Goal: Transaction & Acquisition: Book appointment/travel/reservation

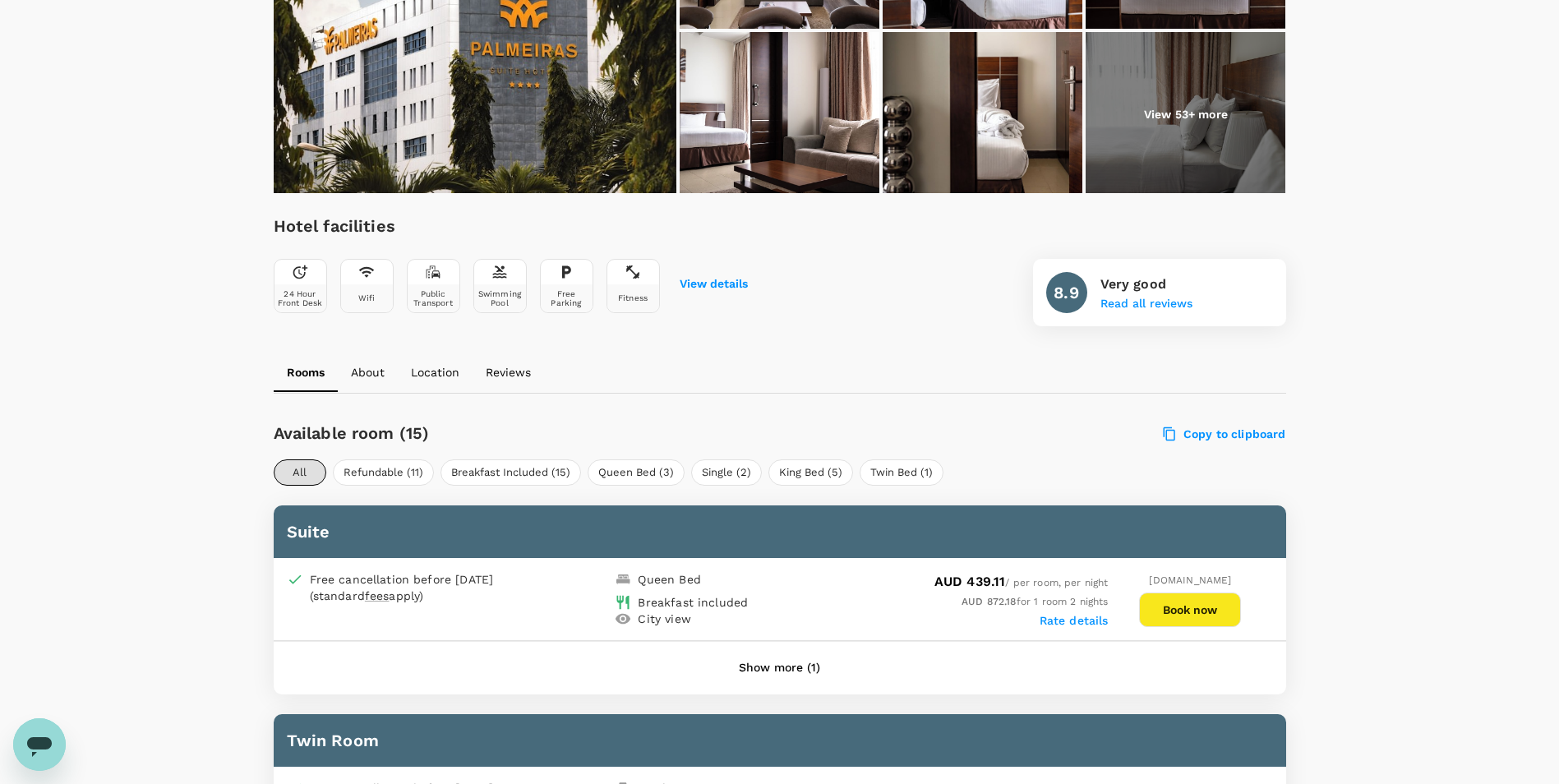
scroll to position [247, 0]
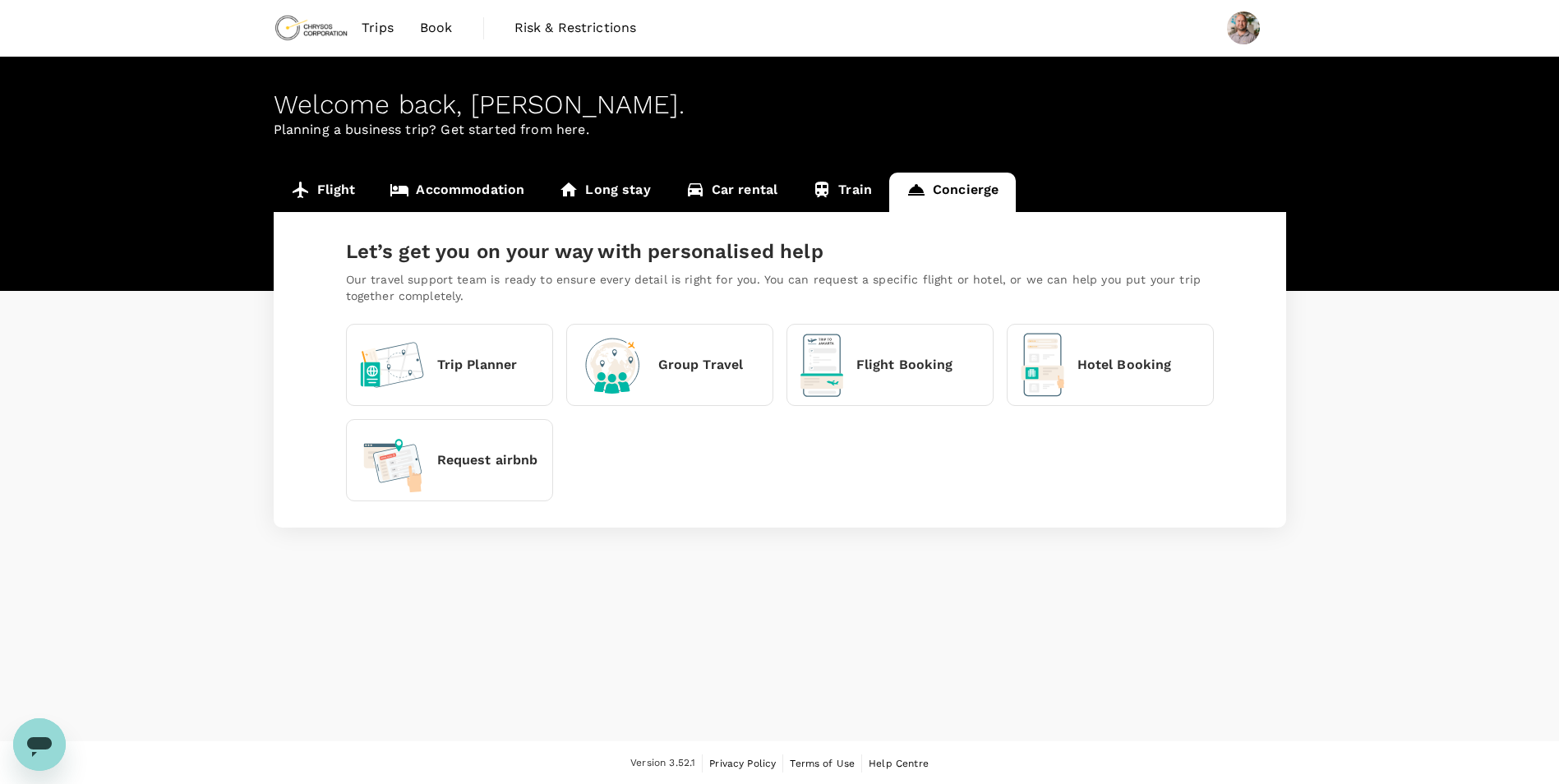
click at [330, 187] on link "Flight" at bounding box center [323, 192] width 99 height 39
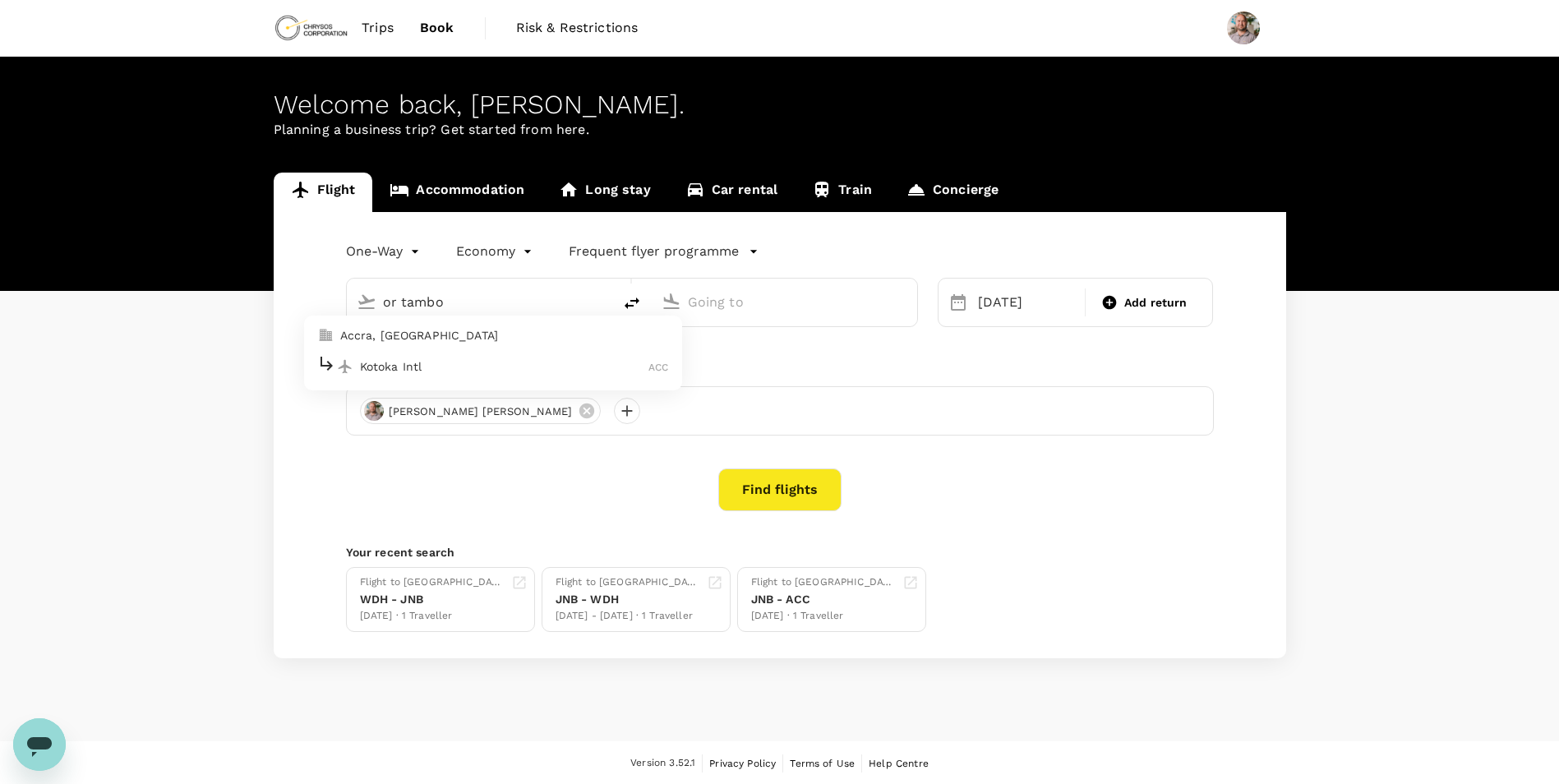
type input "OR Tambo Intl (JNB)"
type input "Kotoka Intl (ACC)"
click at [486, 374] on p "OR Tambo Intl" at bounding box center [504, 366] width 289 height 16
type input "OR Tambo Intl (JNB)"
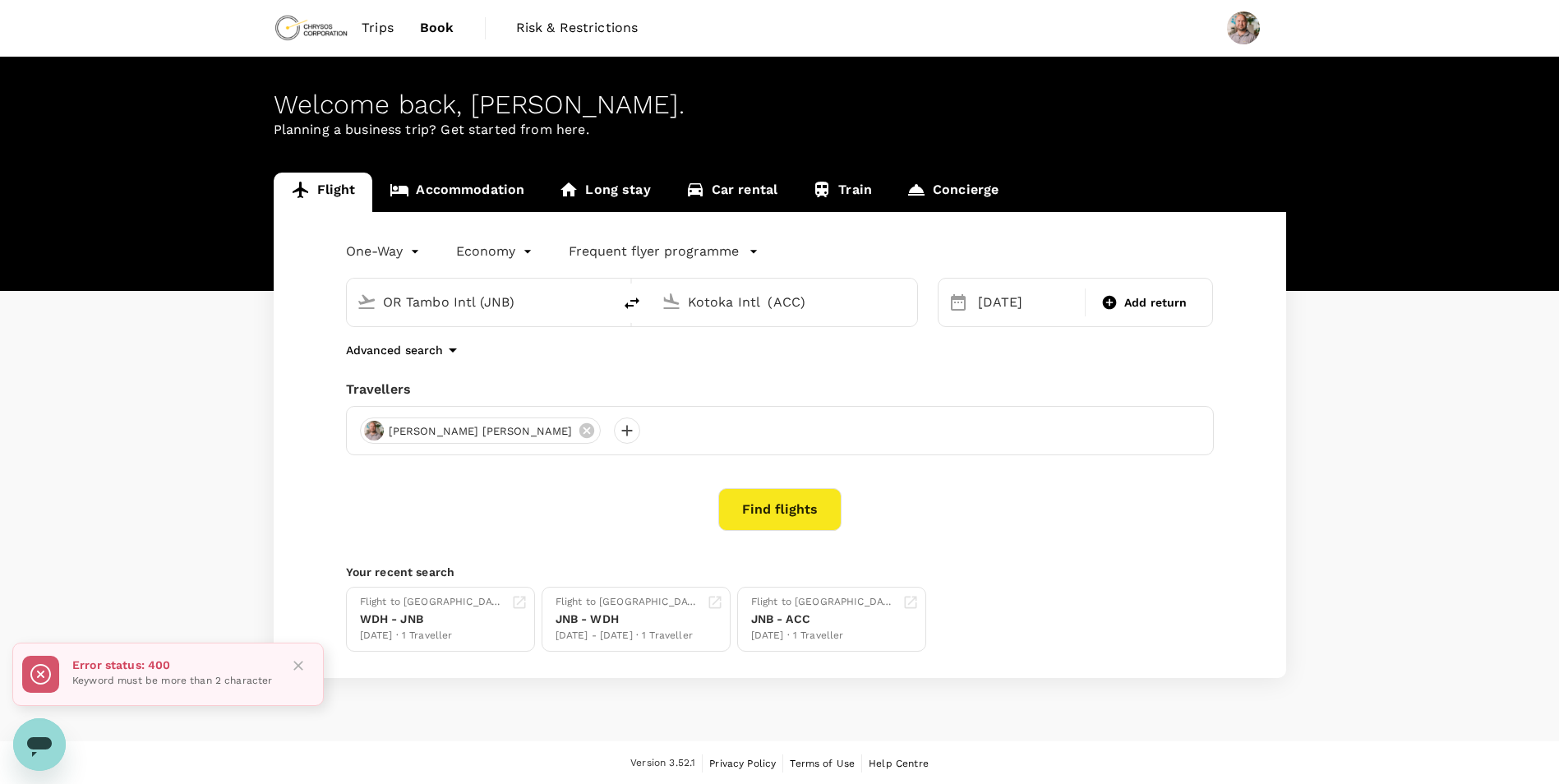
drag, startPoint x: 810, startPoint y: 308, endPoint x: 665, endPoint y: 321, distance: 146.0
click at [665, 321] on div "Kotoka Intl (ACC)" at bounding box center [785, 303] width 266 height 48
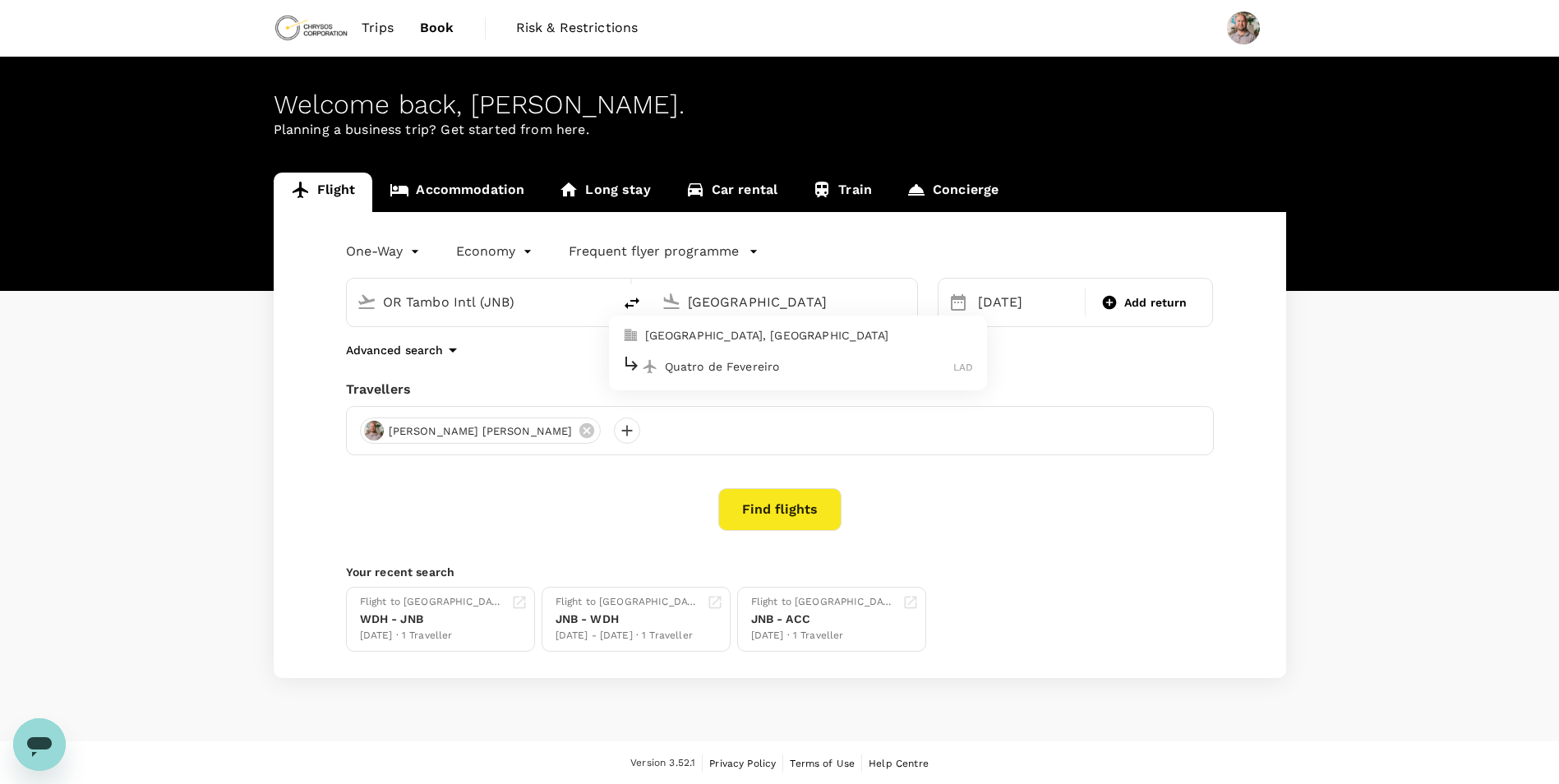
click at [737, 372] on p "Quatro de Fevereiro" at bounding box center [809, 366] width 289 height 16
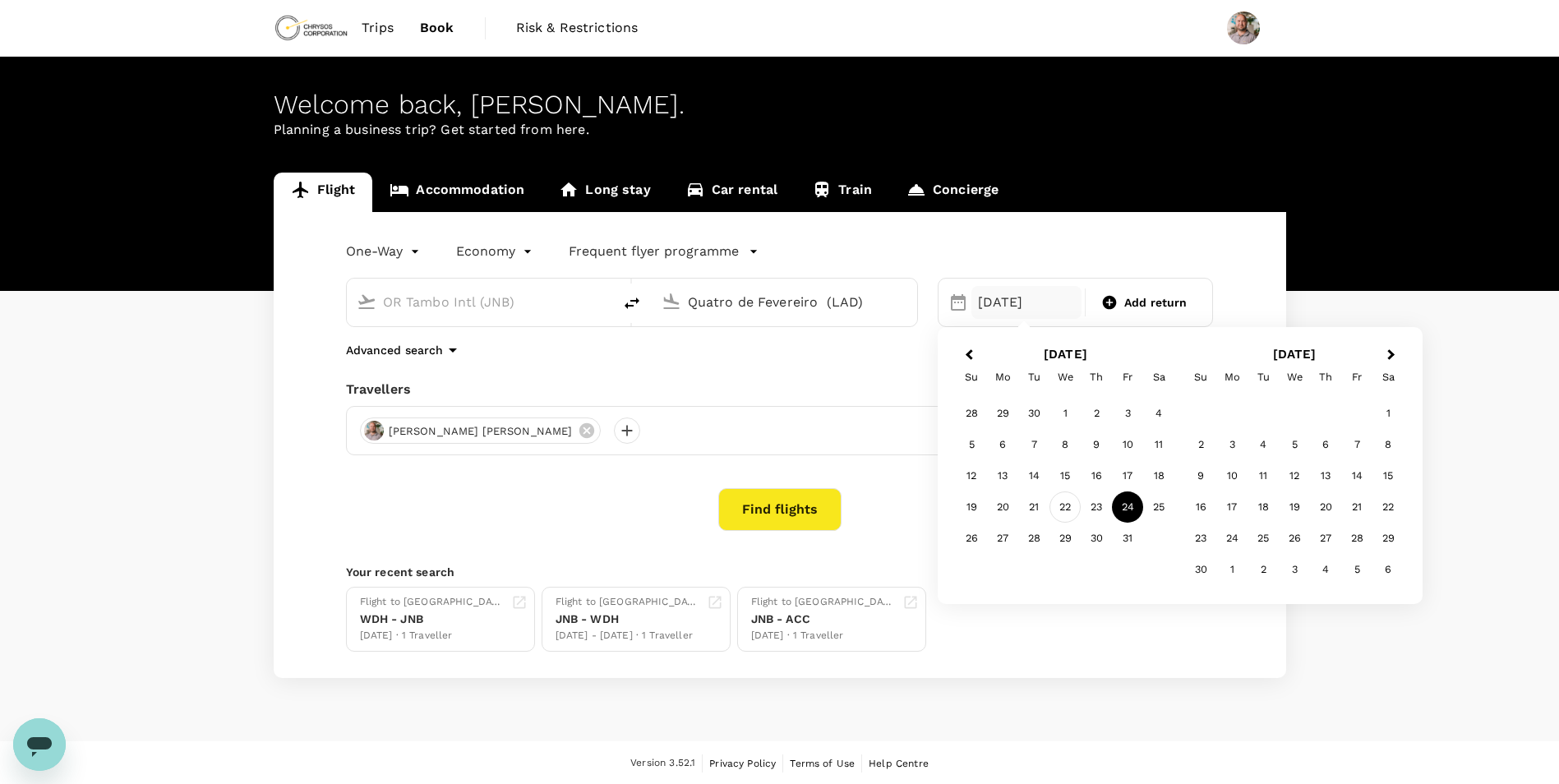
type input "Quatro de Fevereiro (LAD)"
click at [1069, 508] on div "22" at bounding box center [1065, 507] width 31 height 31
click at [1125, 300] on span "Add return" at bounding box center [1155, 302] width 63 height 17
type input "roundtrip"
click at [1097, 507] on div "23" at bounding box center [1096, 507] width 31 height 31
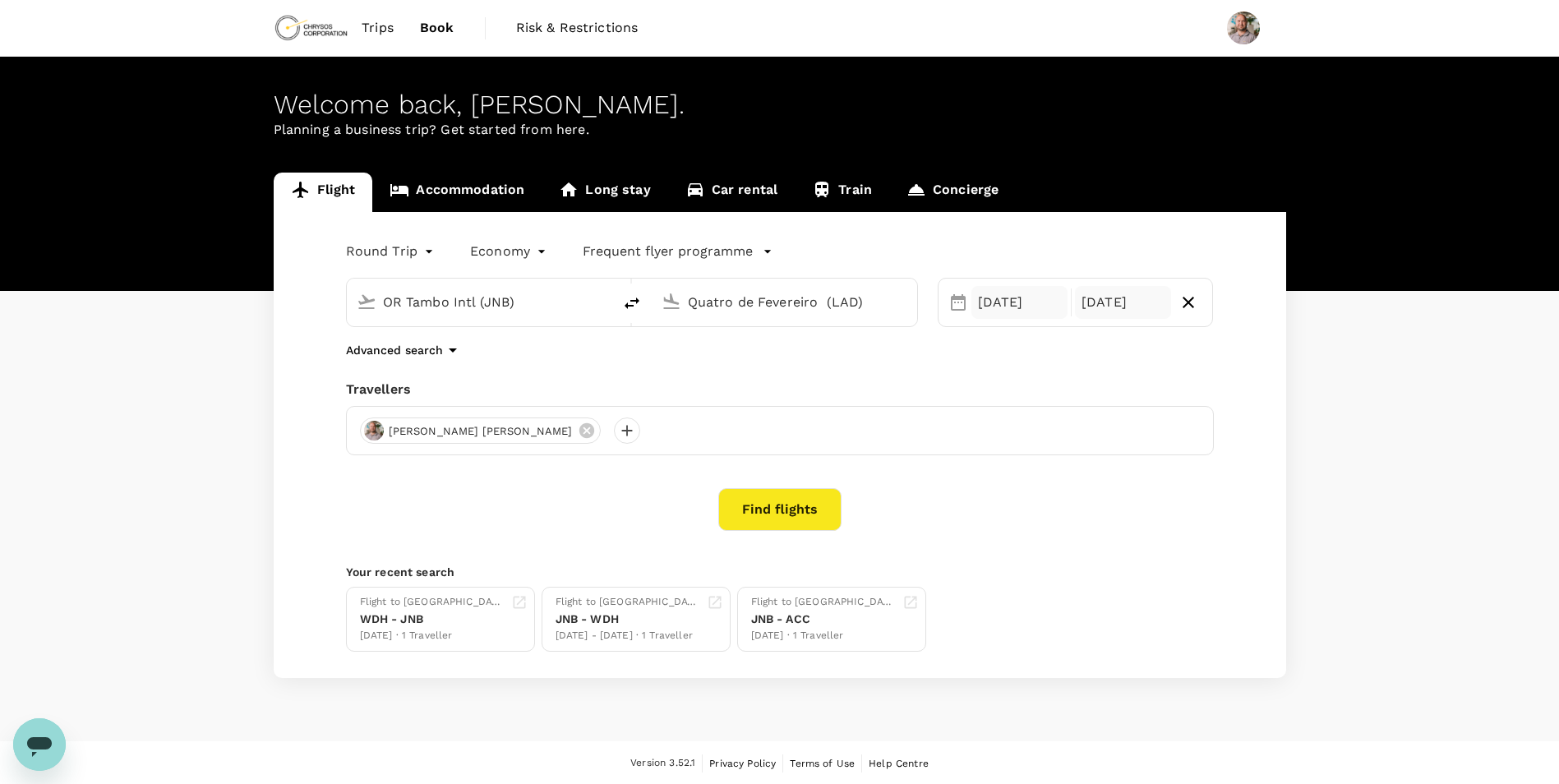
click at [1000, 306] on div "[DATE]" at bounding box center [1020, 302] width 96 height 33
click at [1034, 507] on div "21" at bounding box center [1033, 507] width 31 height 31
click at [852, 406] on div "[PERSON_NAME] [PERSON_NAME]" at bounding box center [780, 430] width 868 height 49
click at [787, 501] on button "Find flights" at bounding box center [779, 509] width 123 height 43
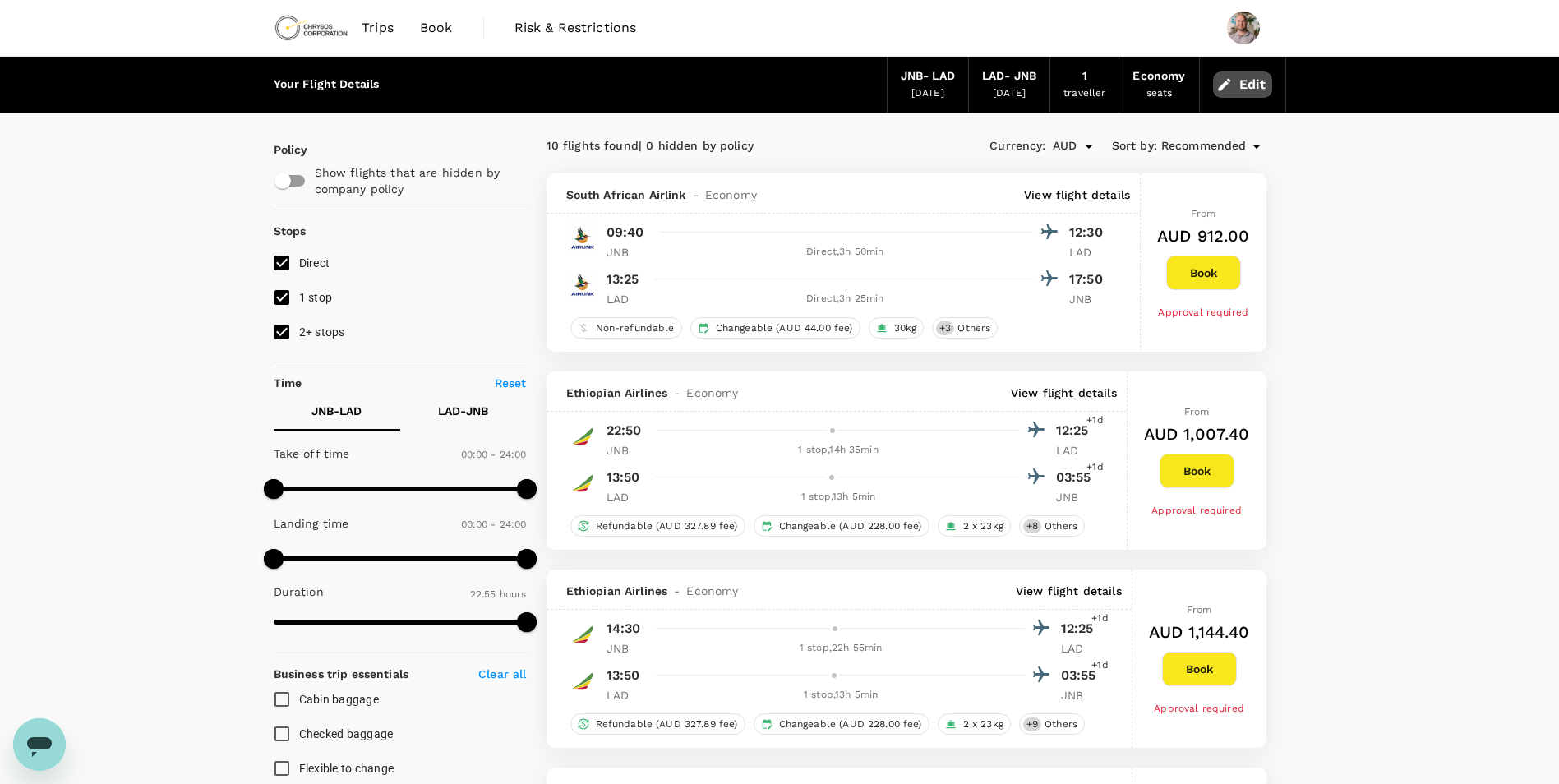
click at [1231, 87] on icon "button" at bounding box center [1225, 84] width 16 height 16
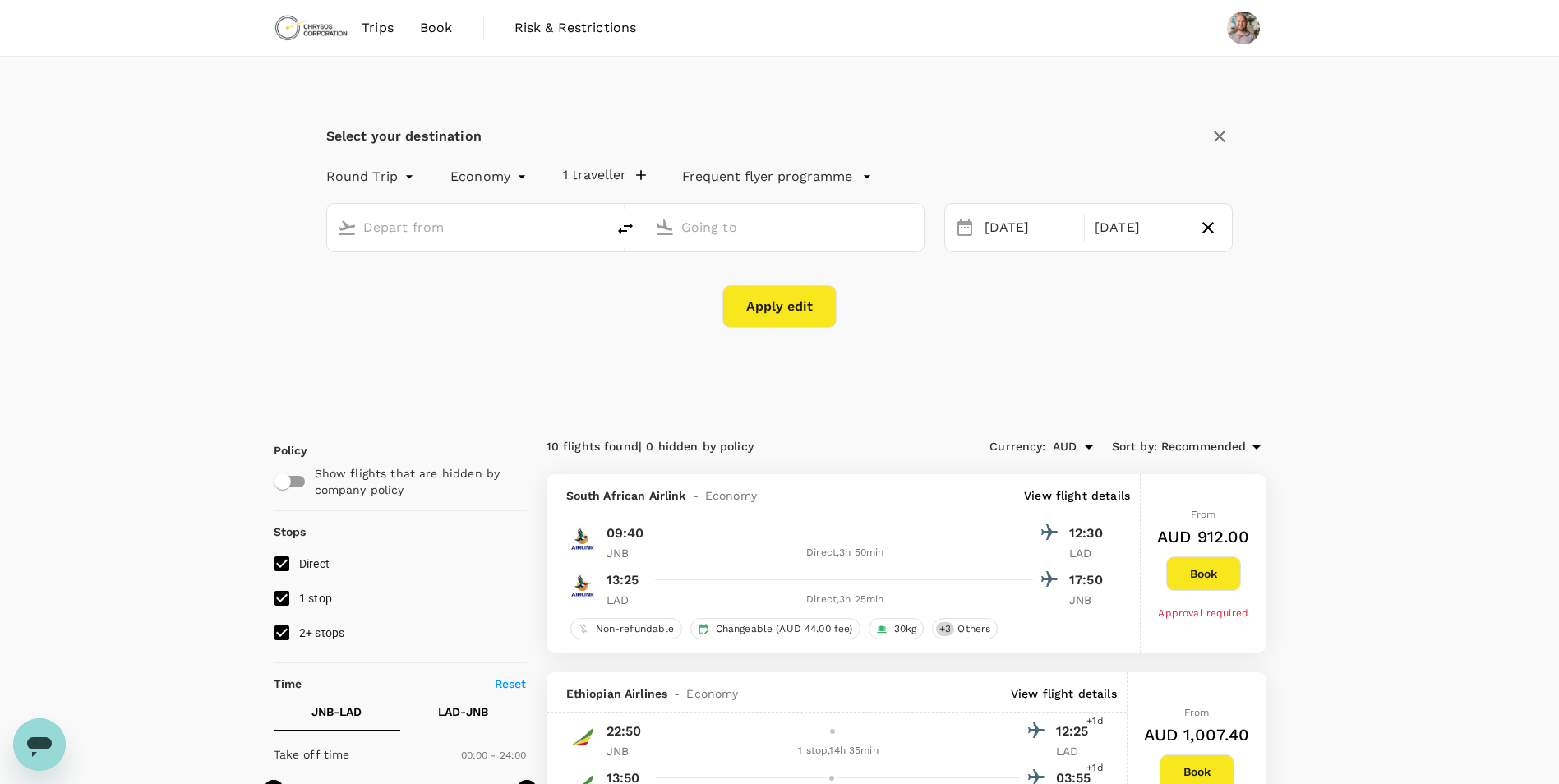
type input "OR Tambo Intl (JNB)"
type input "Quatro de Fevereiro (LAD)"
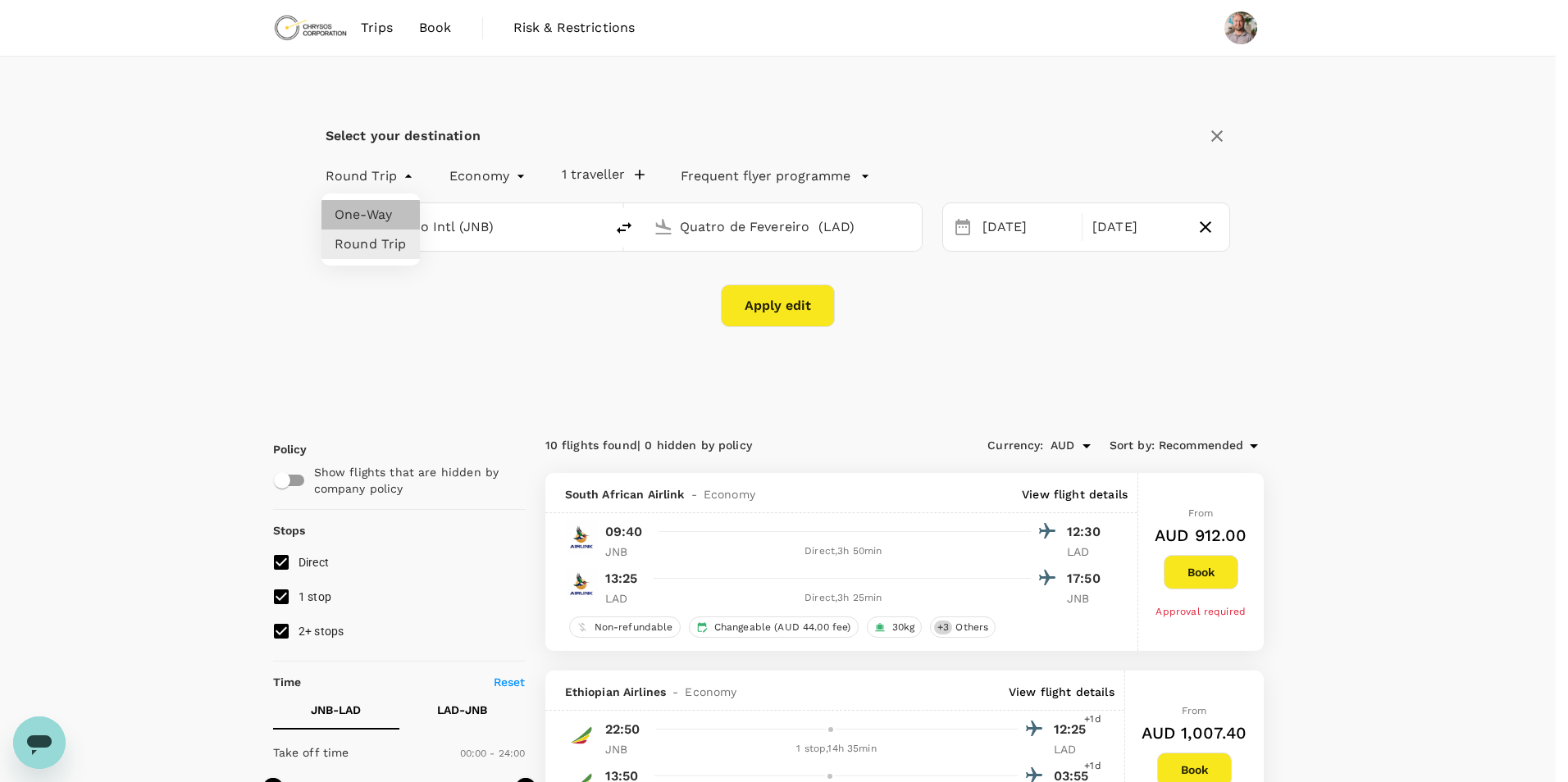
click at [387, 222] on li "One-Way" at bounding box center [370, 215] width 99 height 30
type input "oneway"
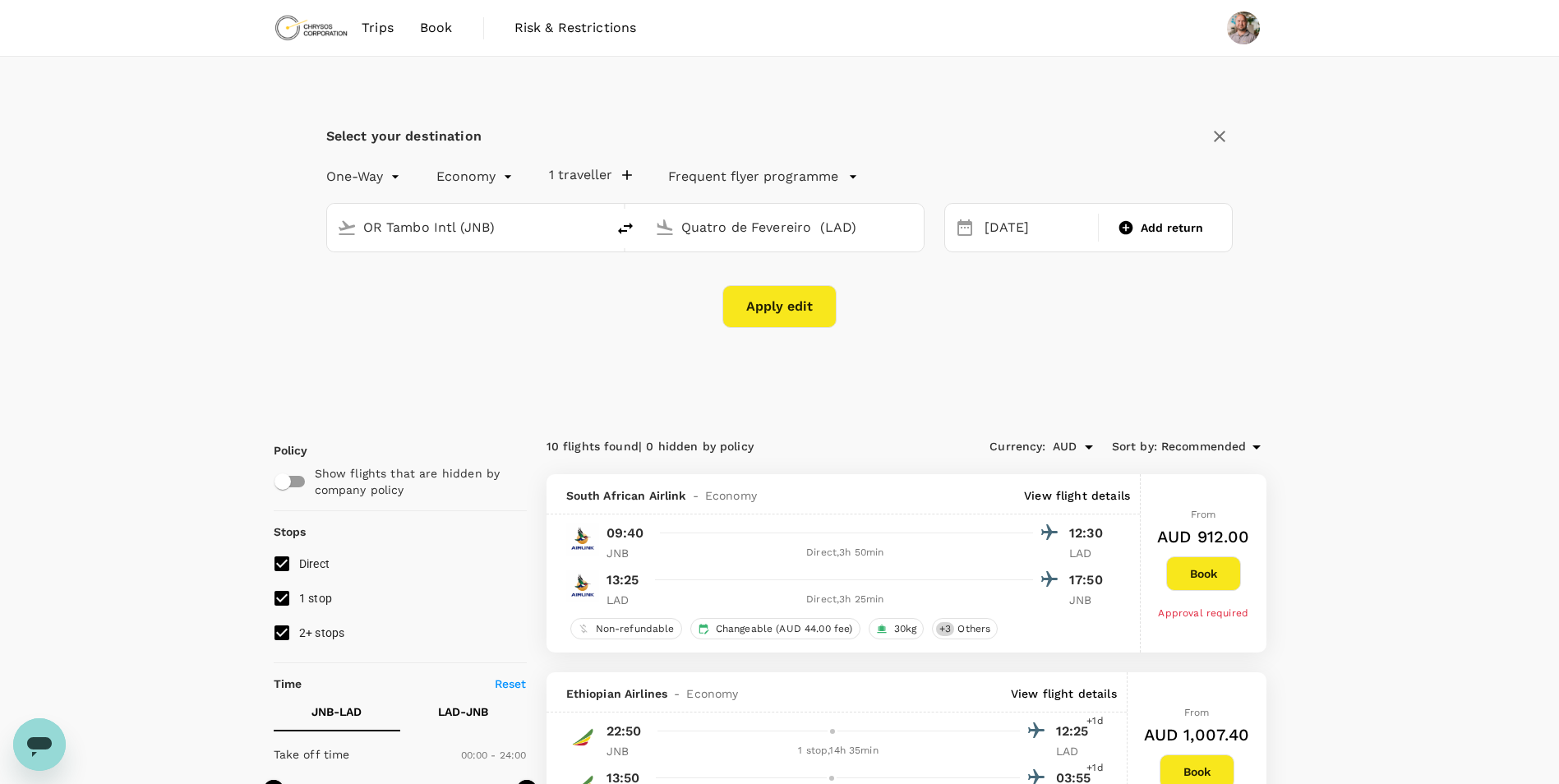
click at [767, 307] on button "Apply edit" at bounding box center [780, 306] width 114 height 43
checkbox input "false"
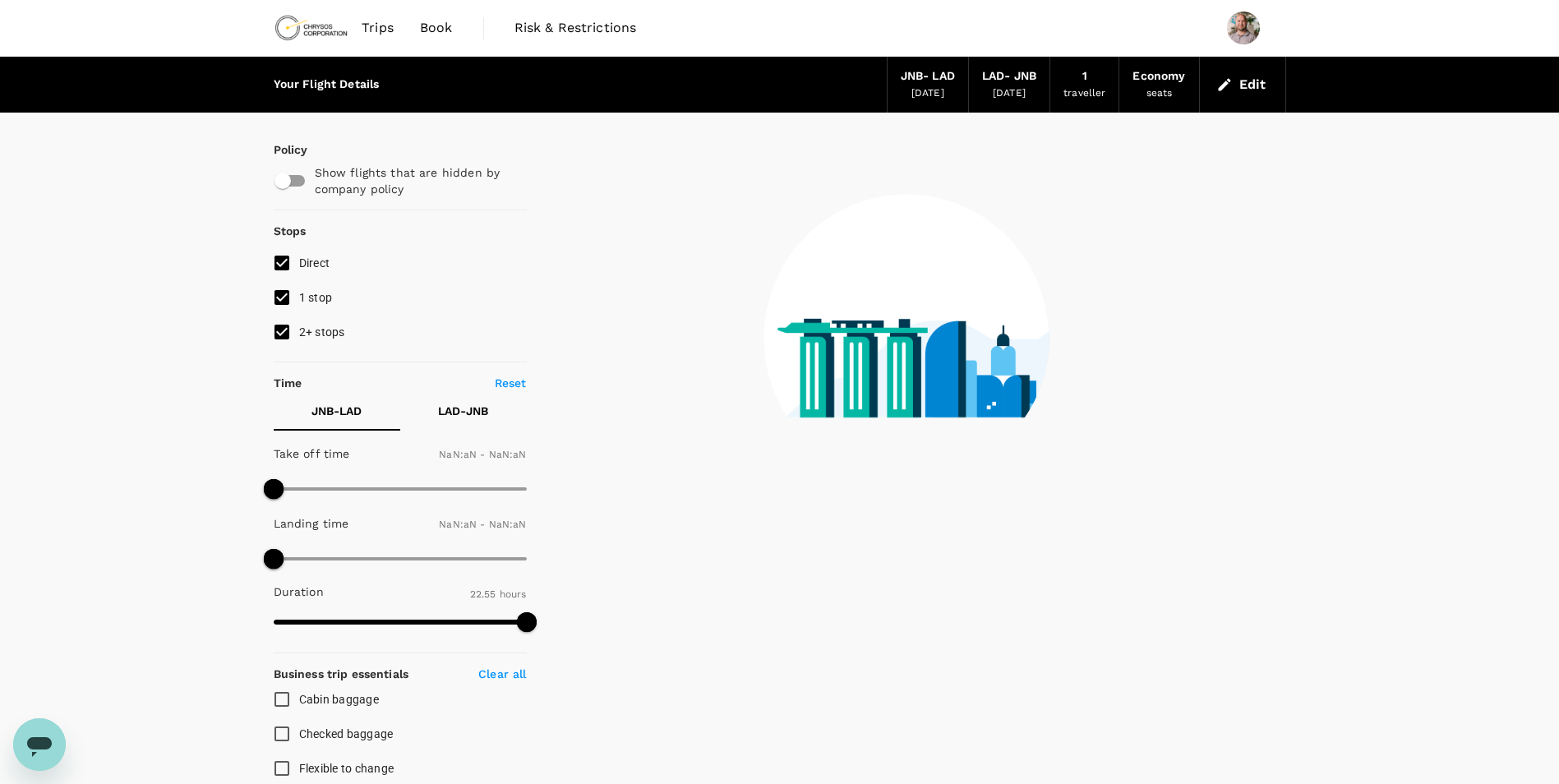
type input "1440"
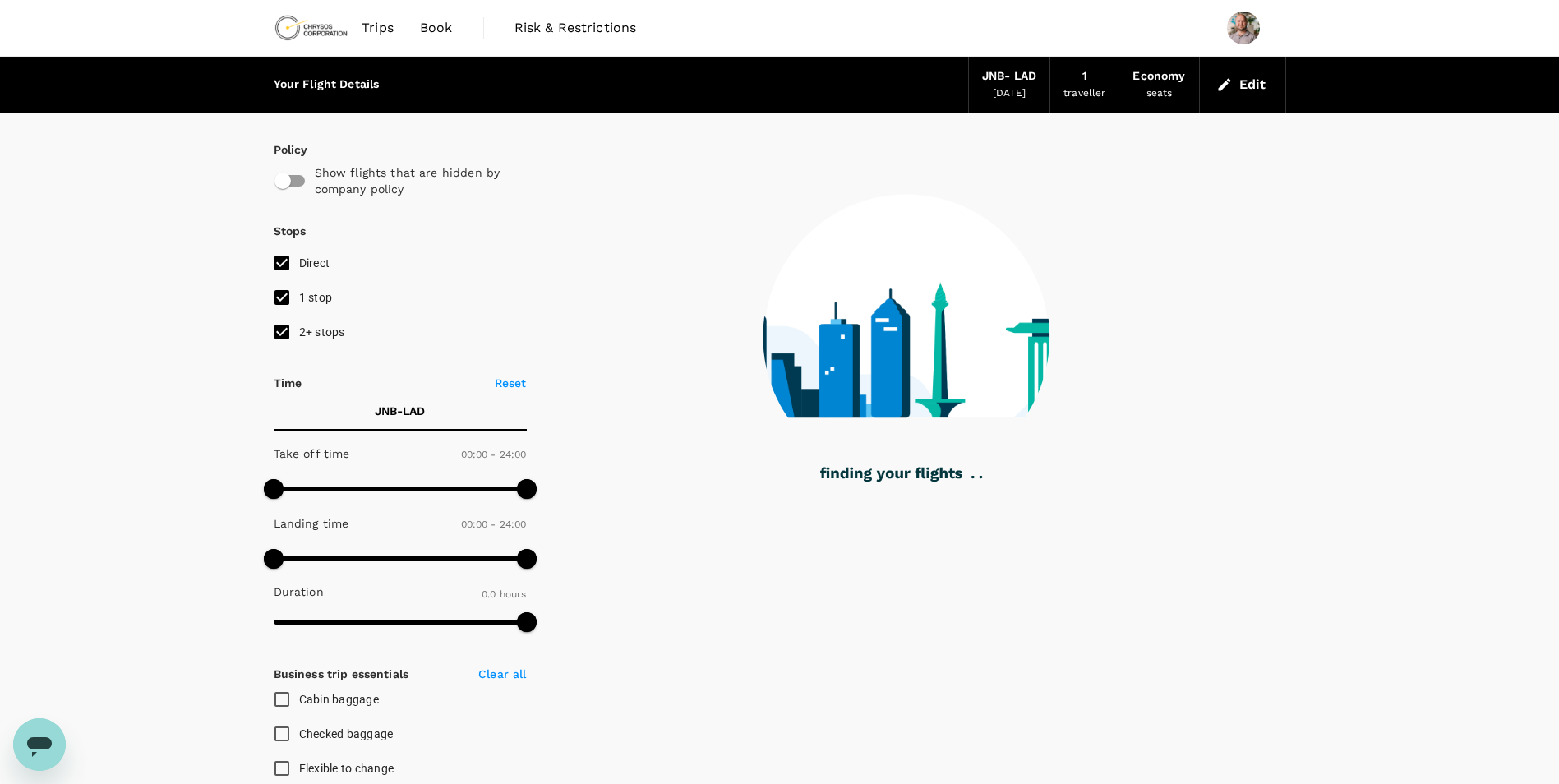
checkbox input "true"
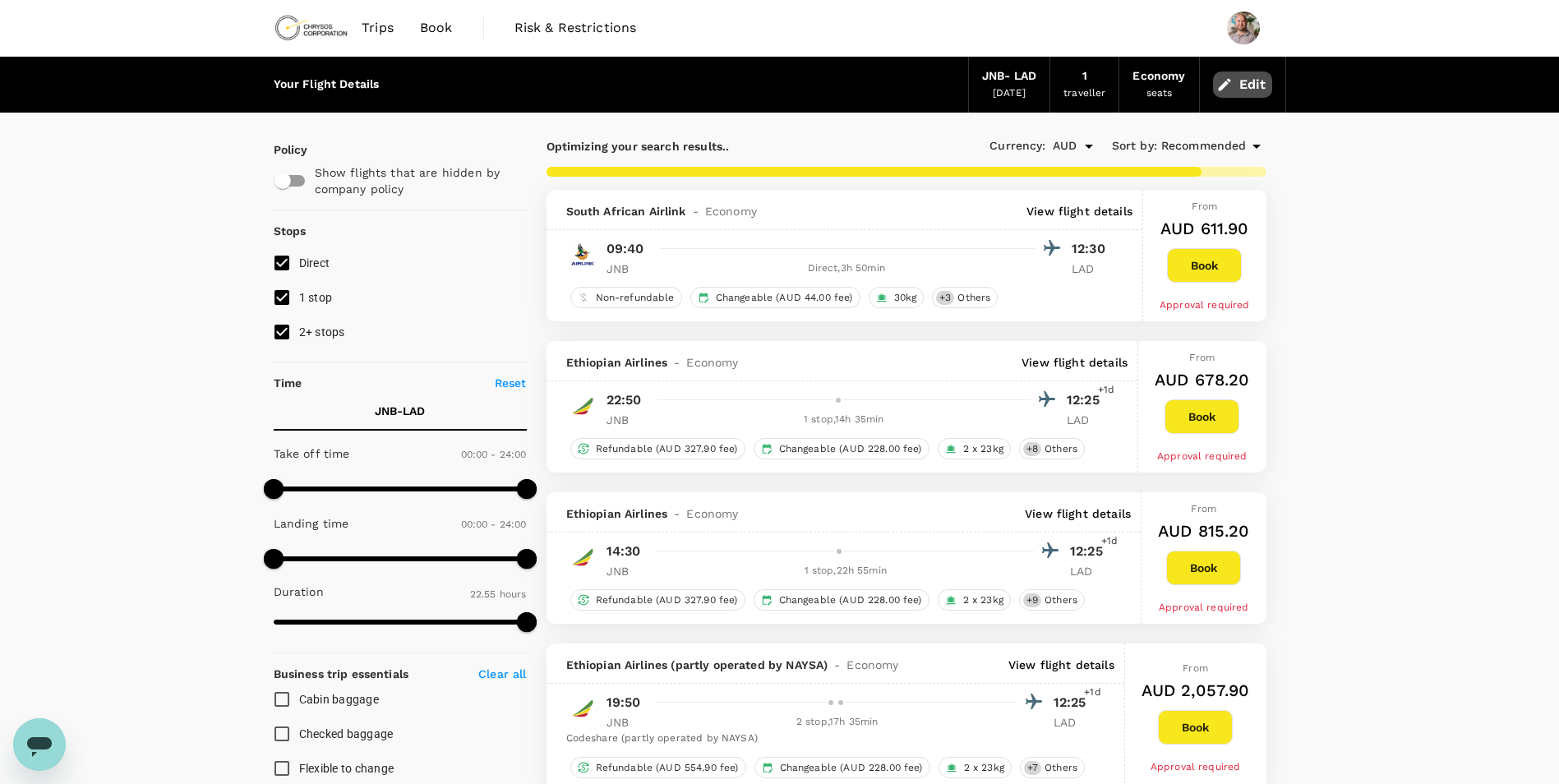
click at [1229, 79] on icon "button" at bounding box center [1224, 84] width 12 height 12
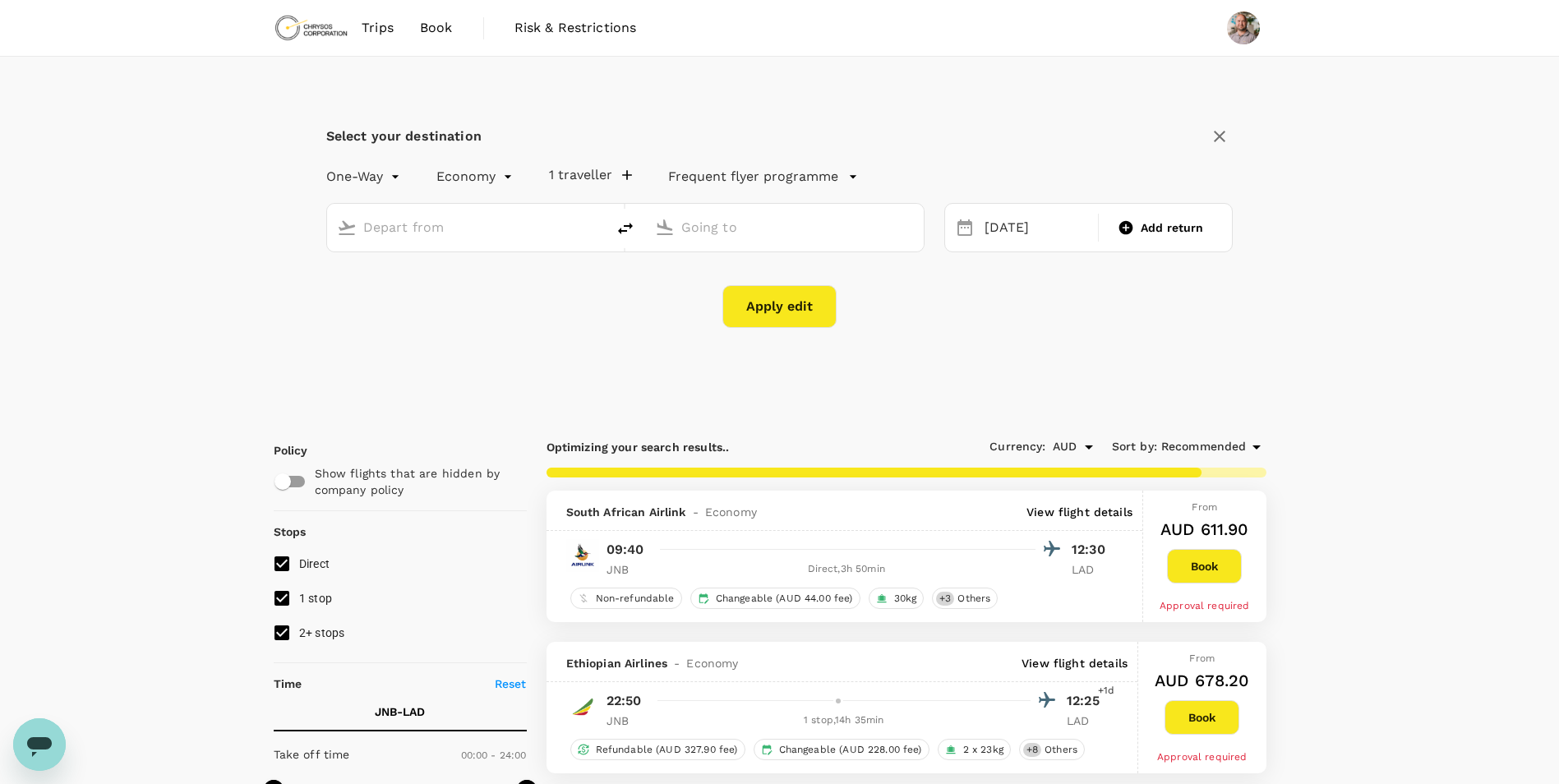
type input "OR Tambo Intl (JNB)"
type input "Quatro de Fevereiro (LAD)"
click at [1015, 224] on div "[DATE]" at bounding box center [1036, 228] width 117 height 32
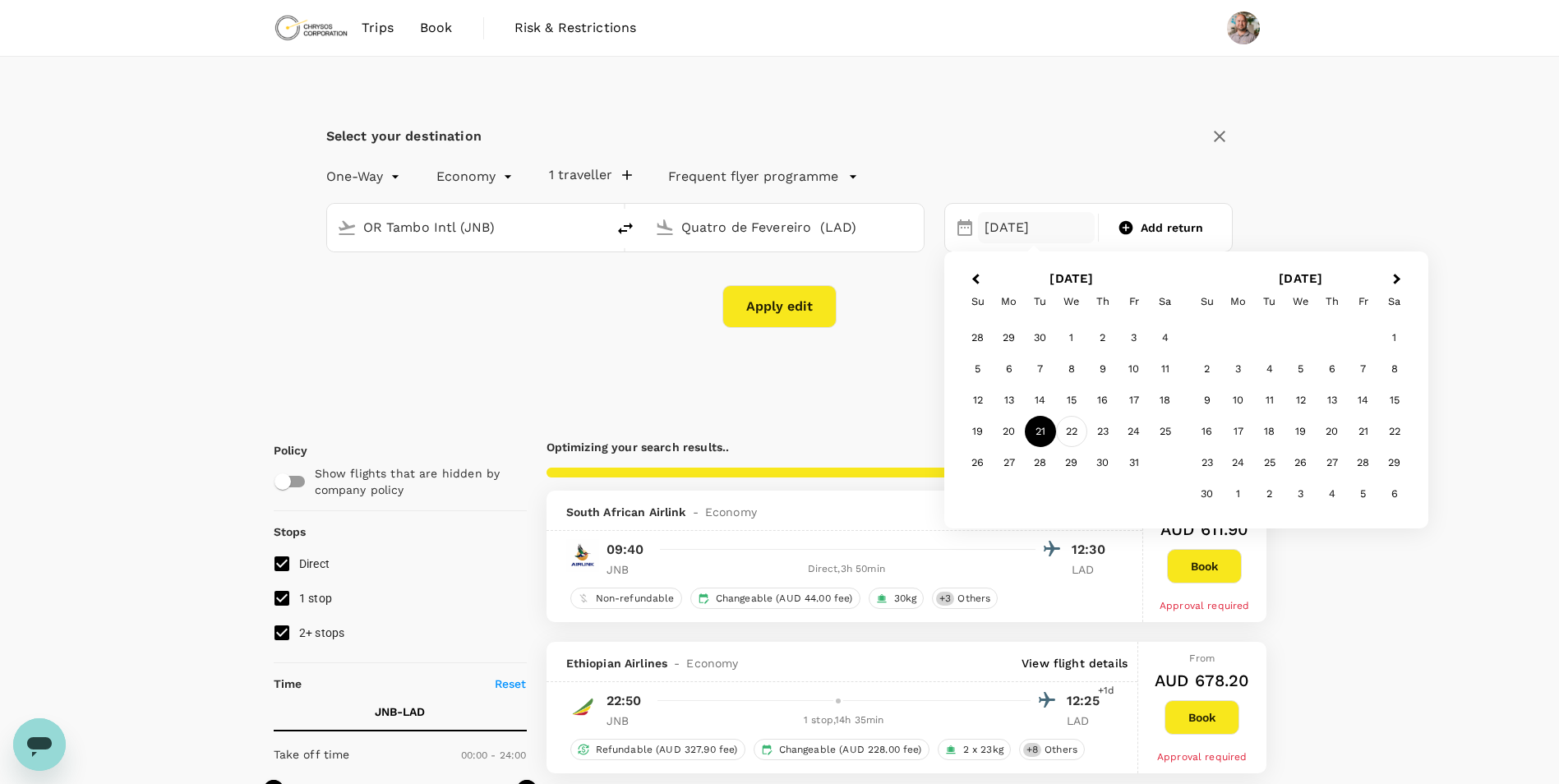
click at [1072, 427] on div "22" at bounding box center [1071, 431] width 31 height 31
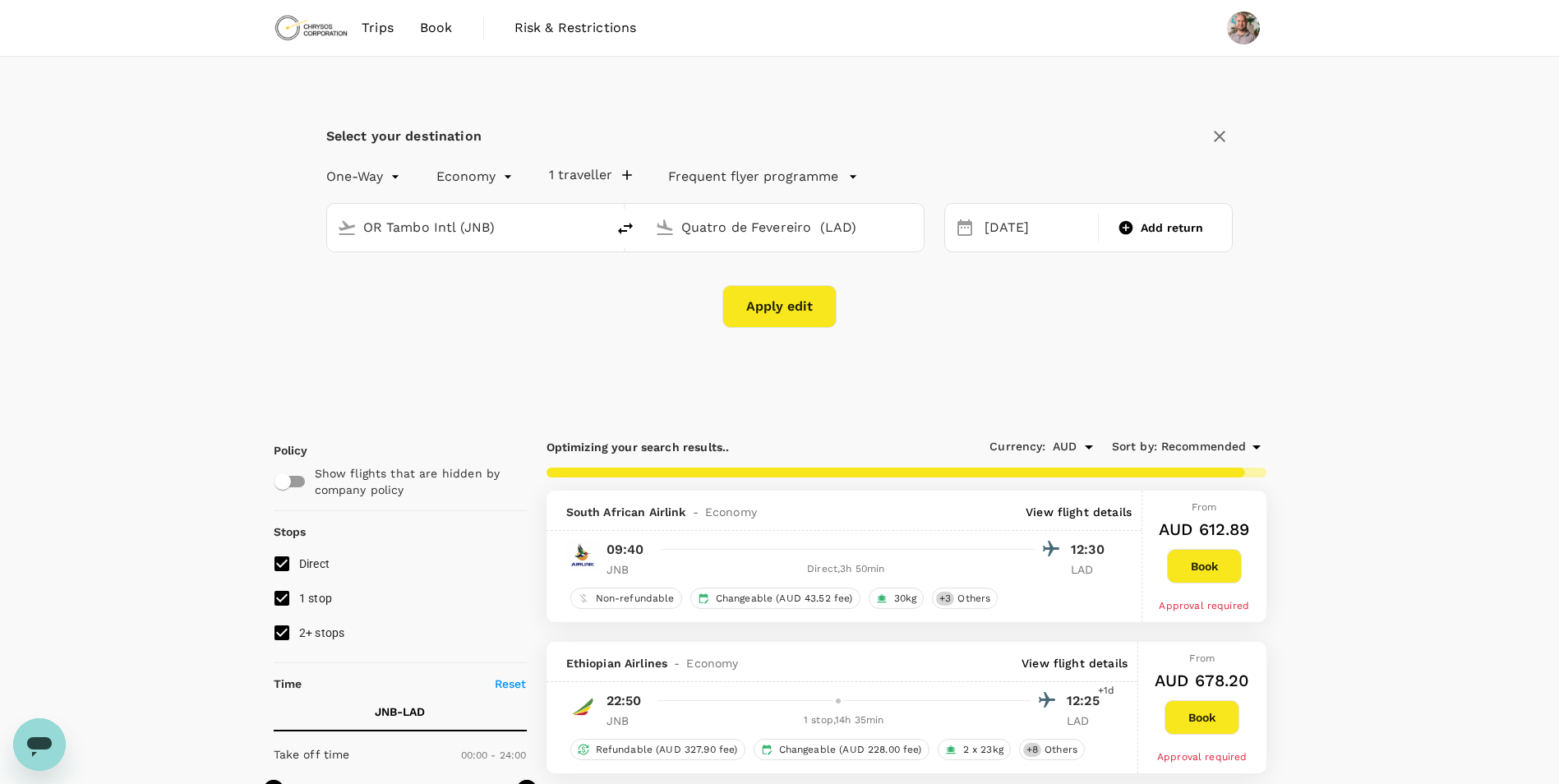
type input "3115"
click at [793, 313] on button "Apply edit" at bounding box center [780, 306] width 114 height 43
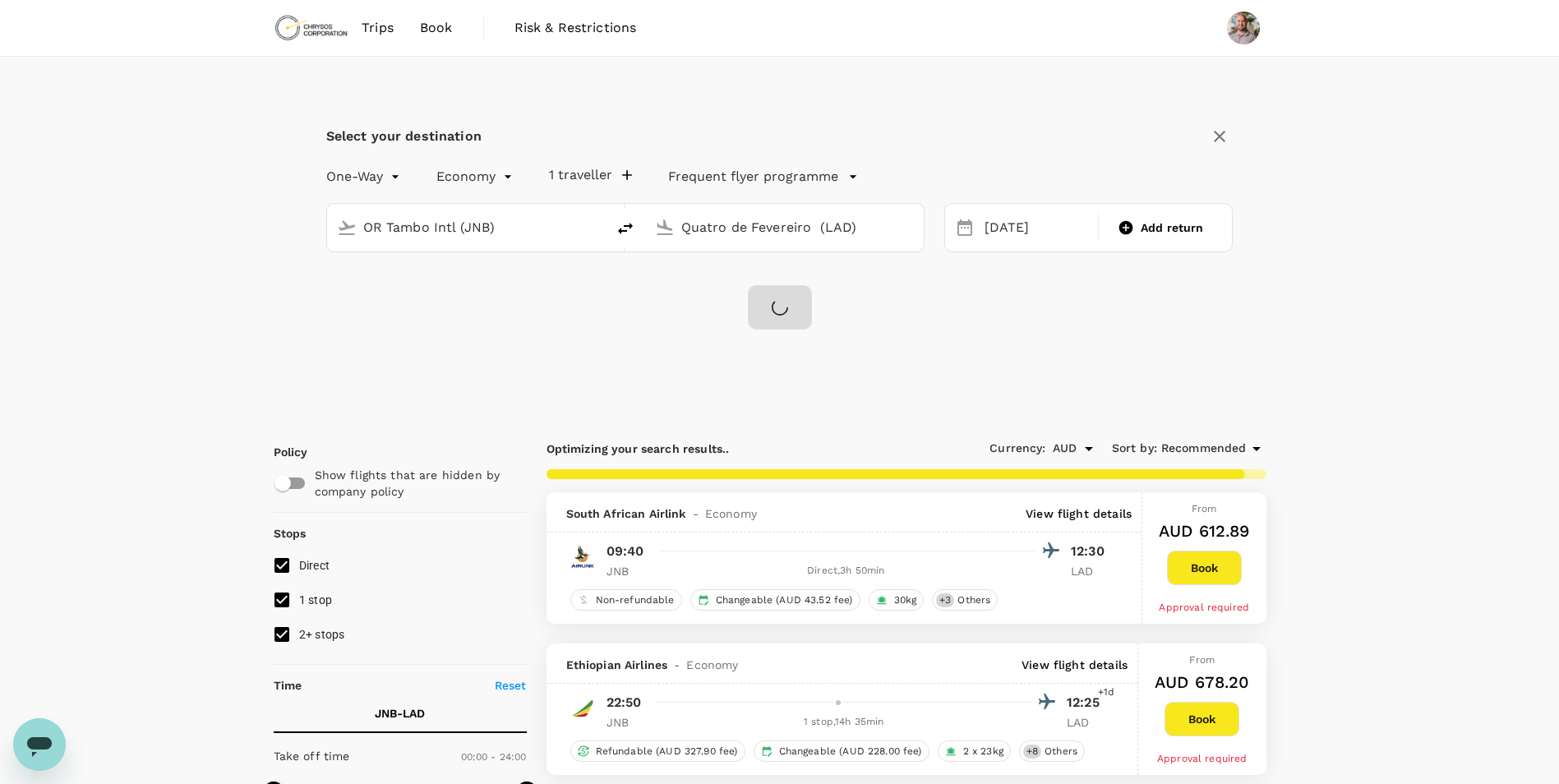
checkbox input "false"
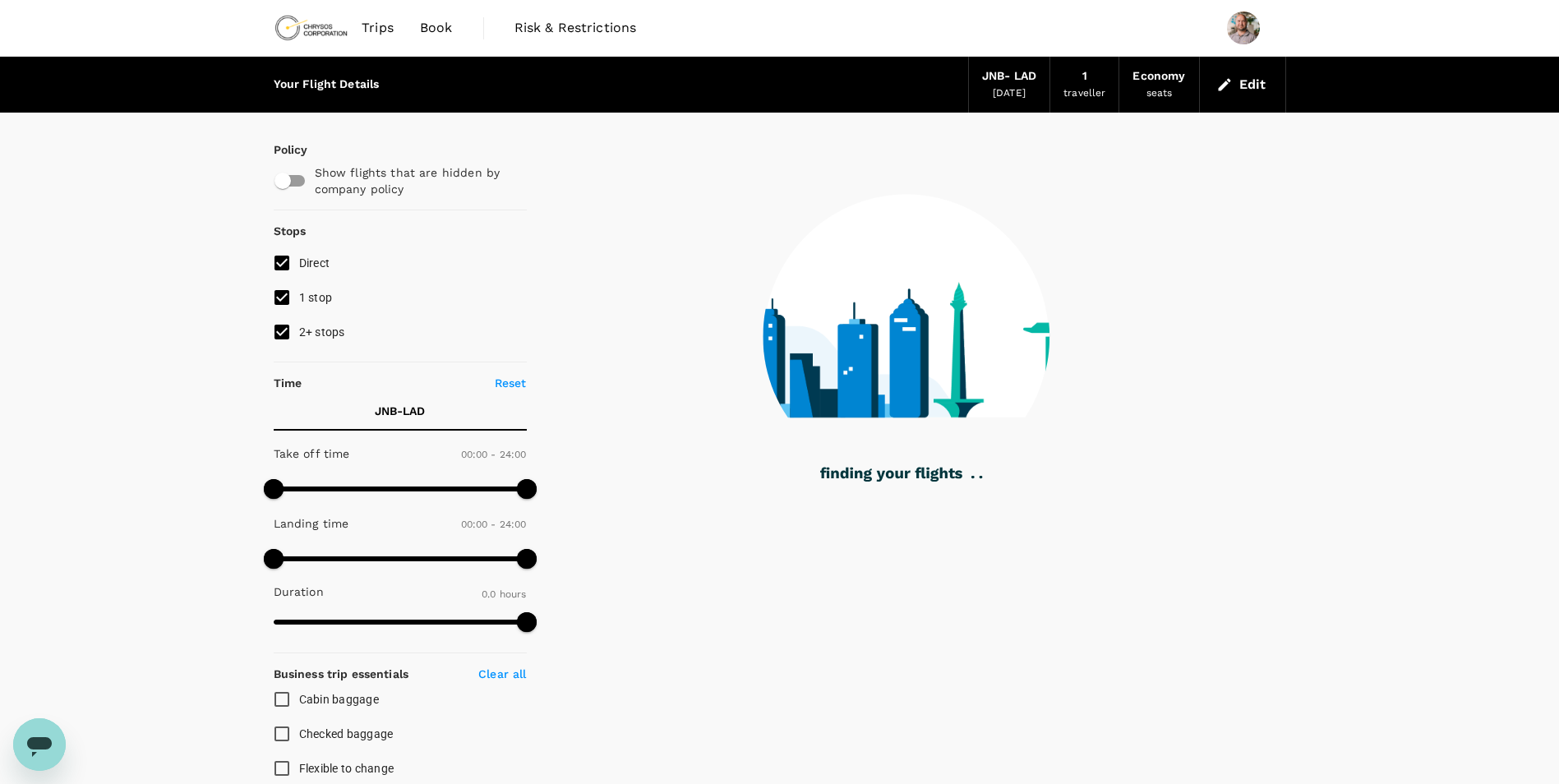
type input "1375"
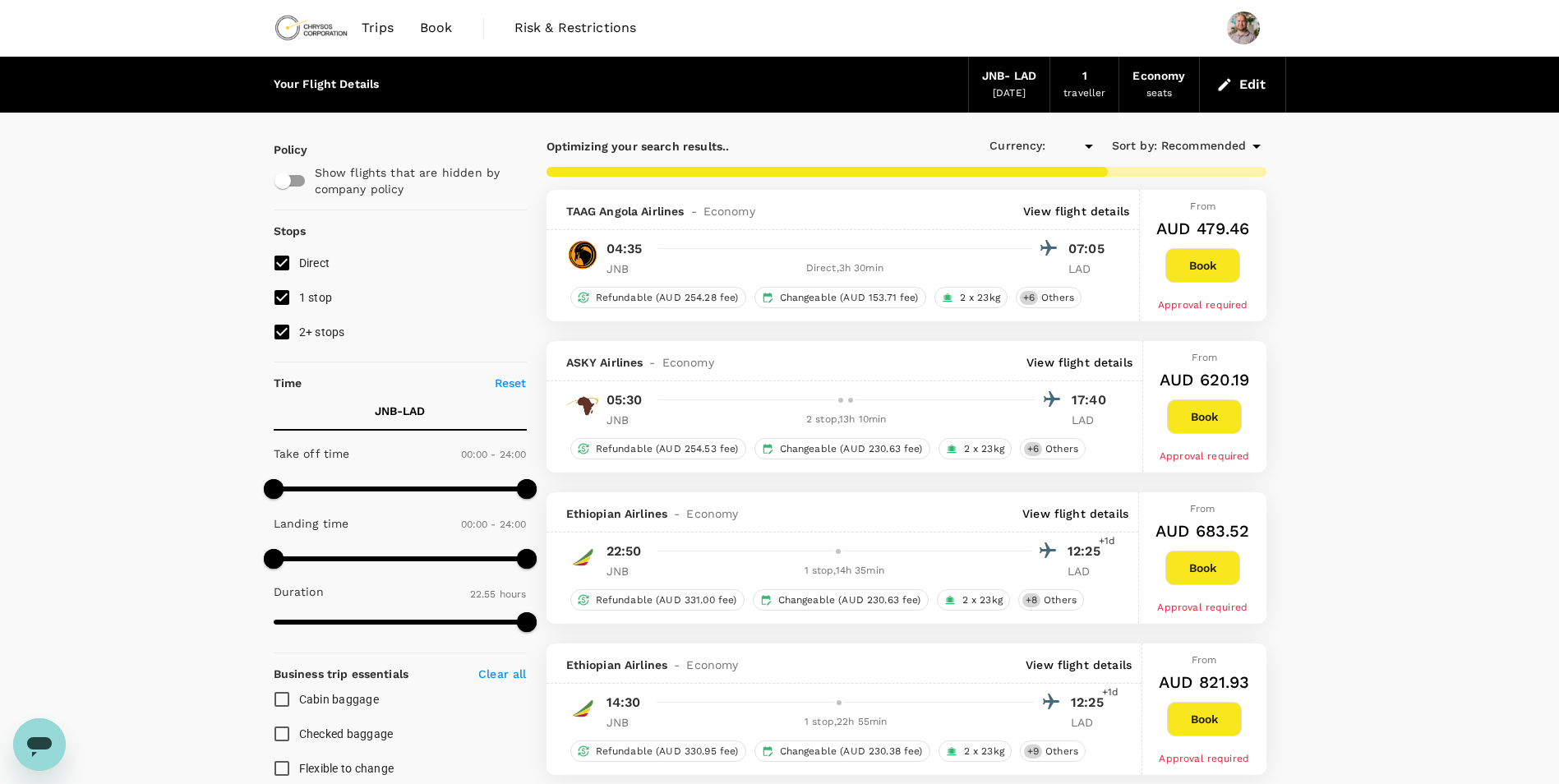
checkbox input "true"
type input "AUD"
type input "2225"
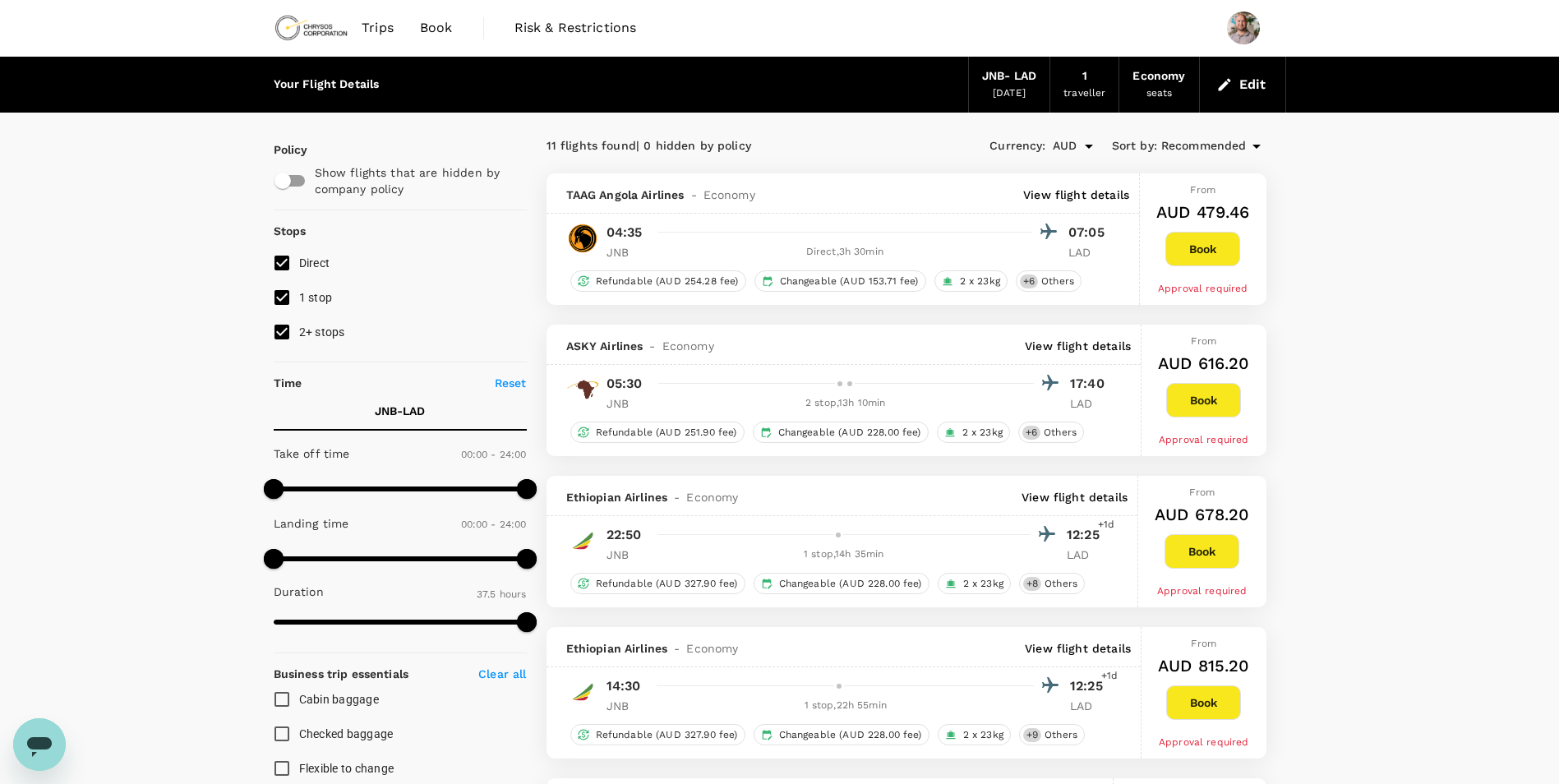
click at [1225, 81] on icon "button" at bounding box center [1225, 84] width 16 height 16
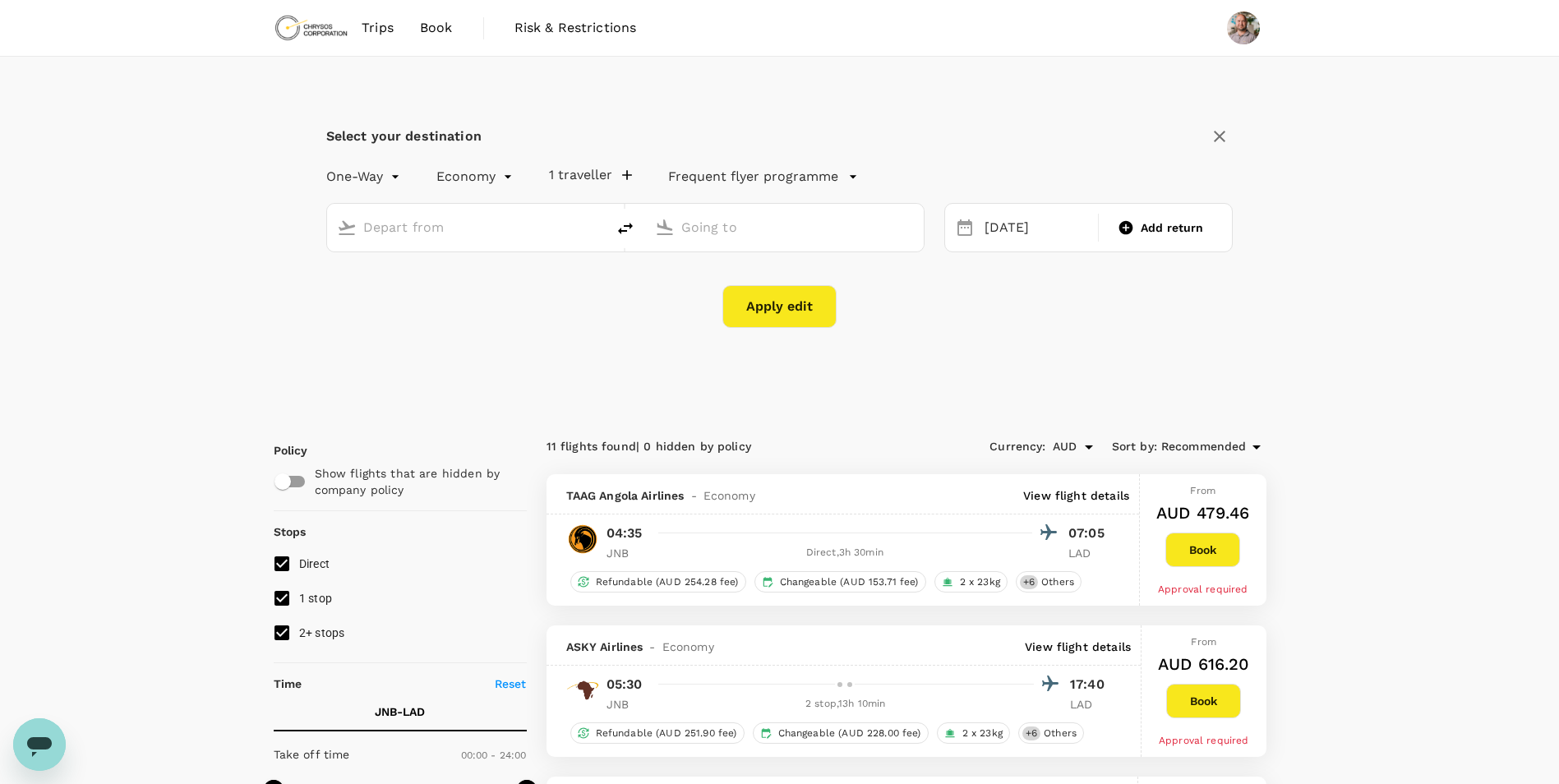
type input "OR Tambo Intl (JNB)"
type input "Quatro de Fevereiro (LAD)"
click at [994, 223] on div "[DATE]" at bounding box center [1036, 228] width 117 height 32
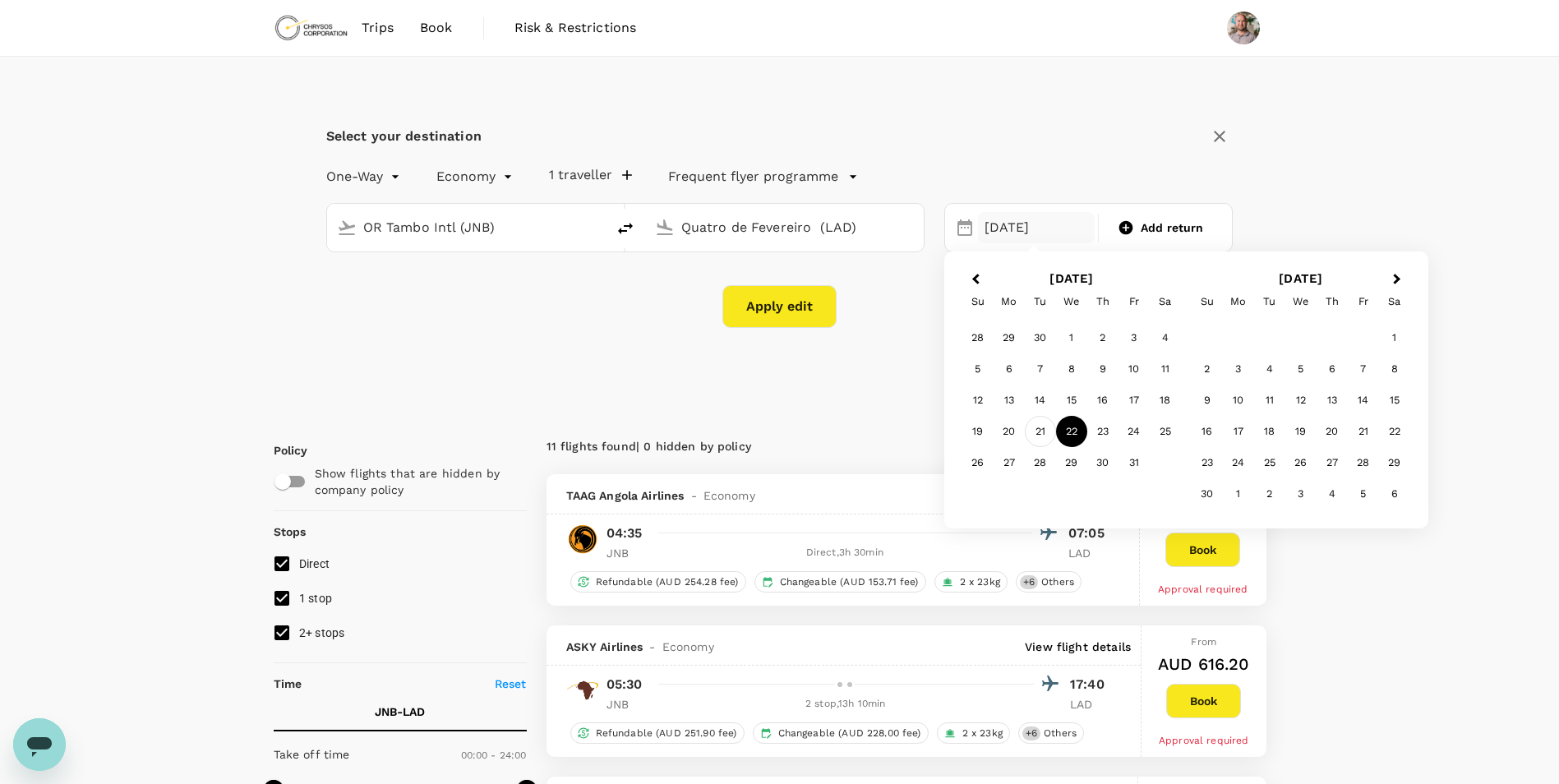
click at [1039, 438] on div "21" at bounding box center [1040, 431] width 31 height 31
click at [769, 314] on button "Apply edit" at bounding box center [780, 306] width 114 height 43
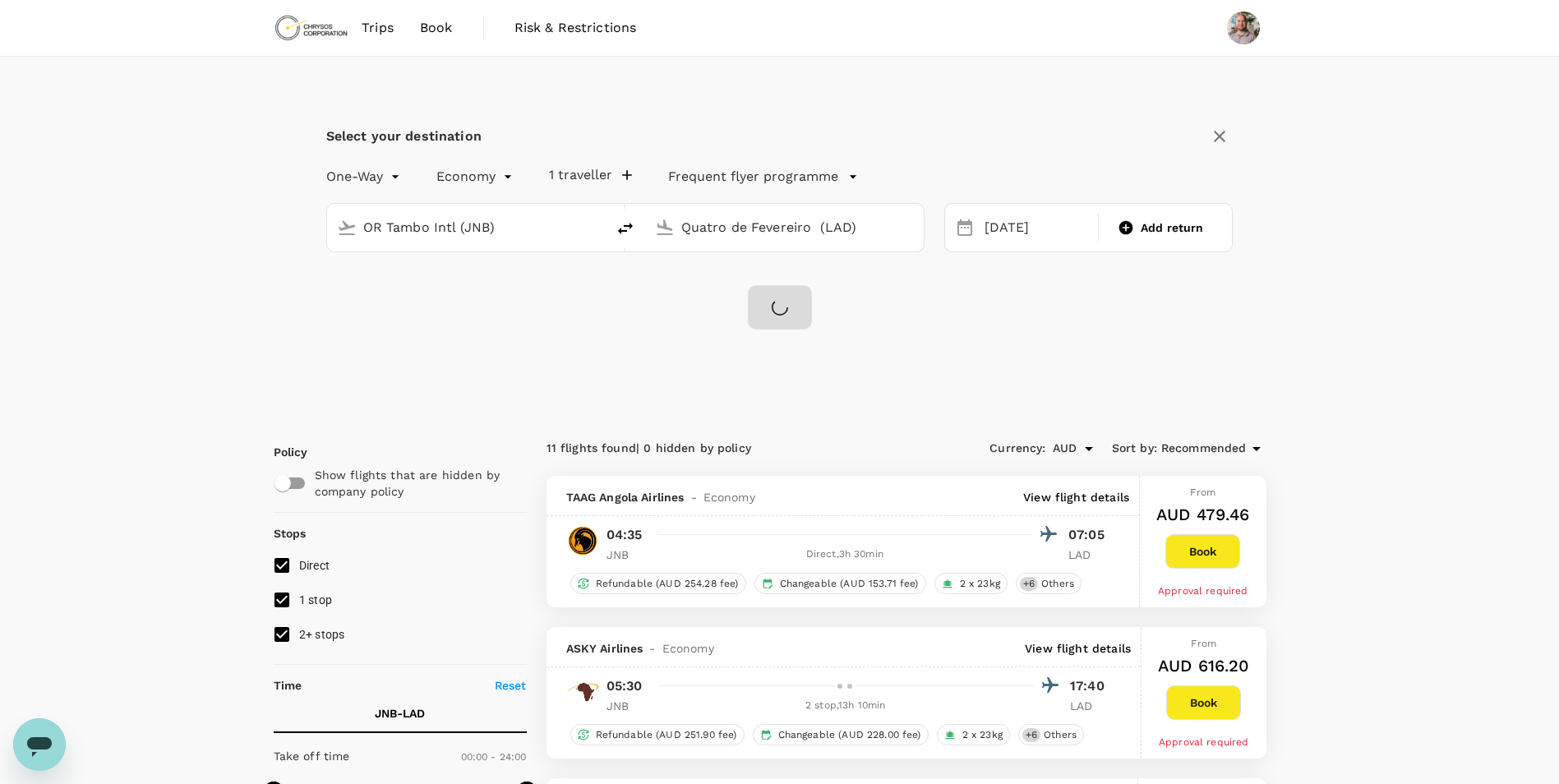
checkbox input "false"
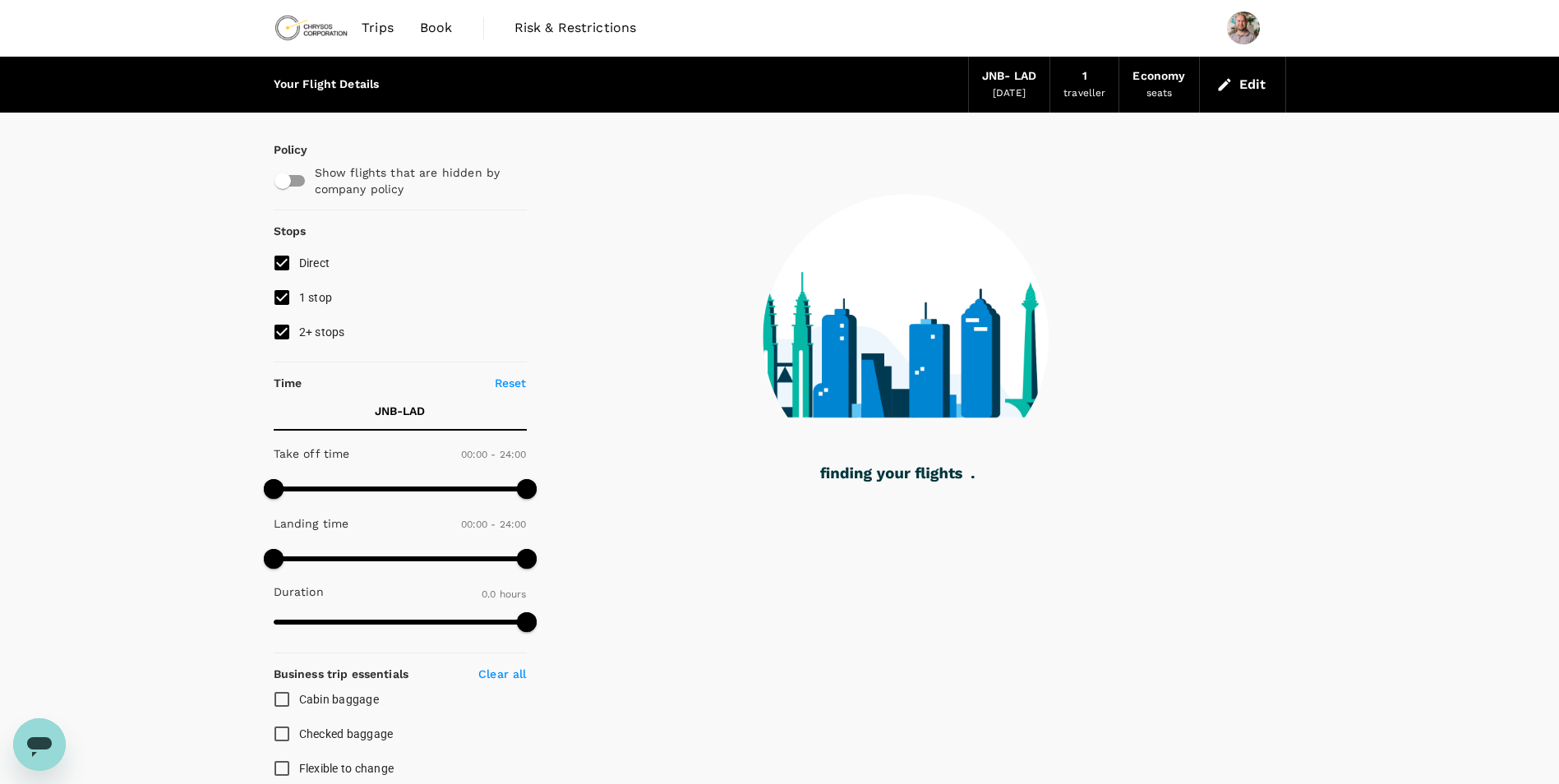
type input "1375"
checkbox input "true"
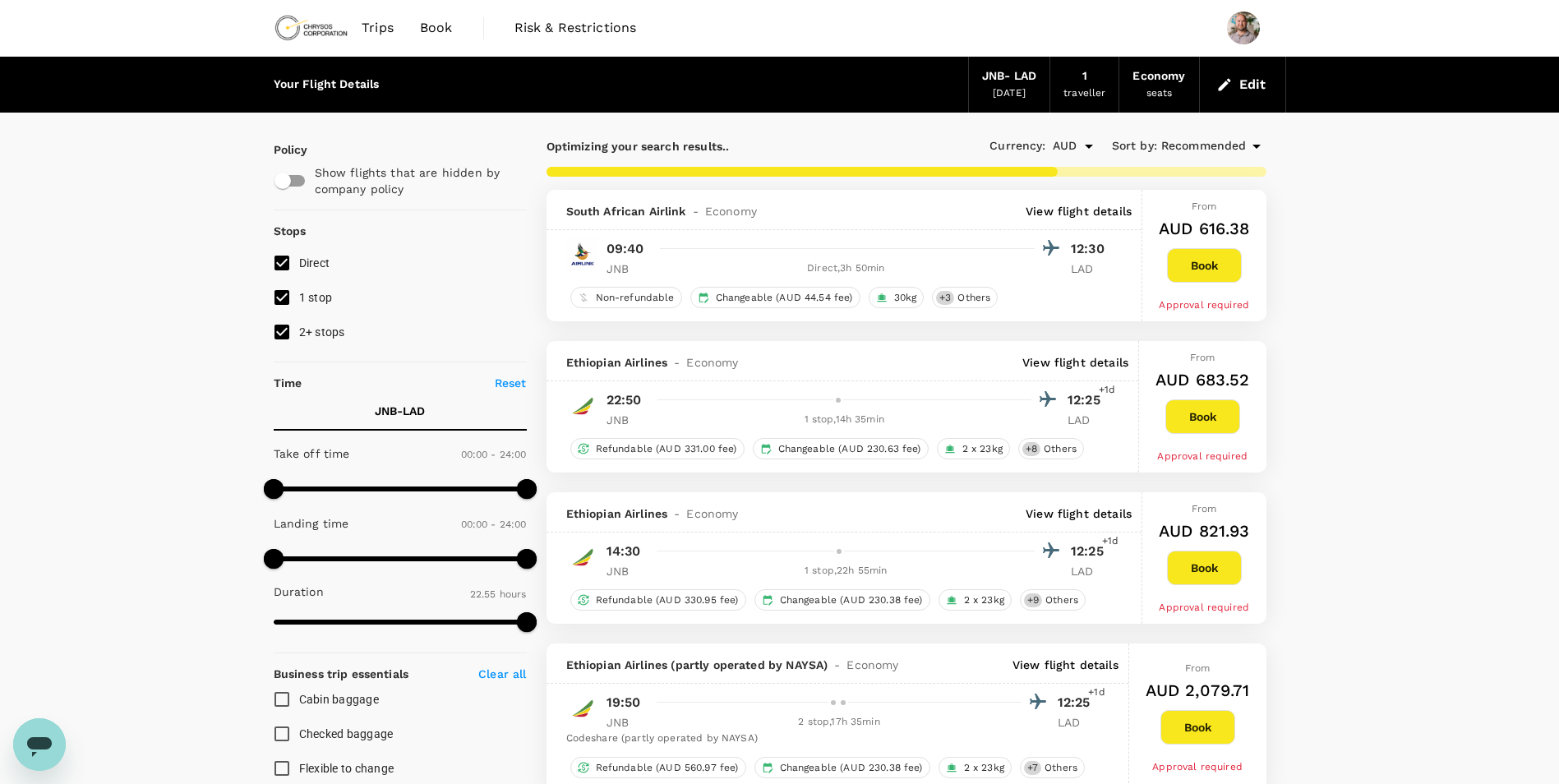
click at [302, 183] on input "checkbox" at bounding box center [283, 180] width 94 height 31
checkbox input "true"
type input "3115"
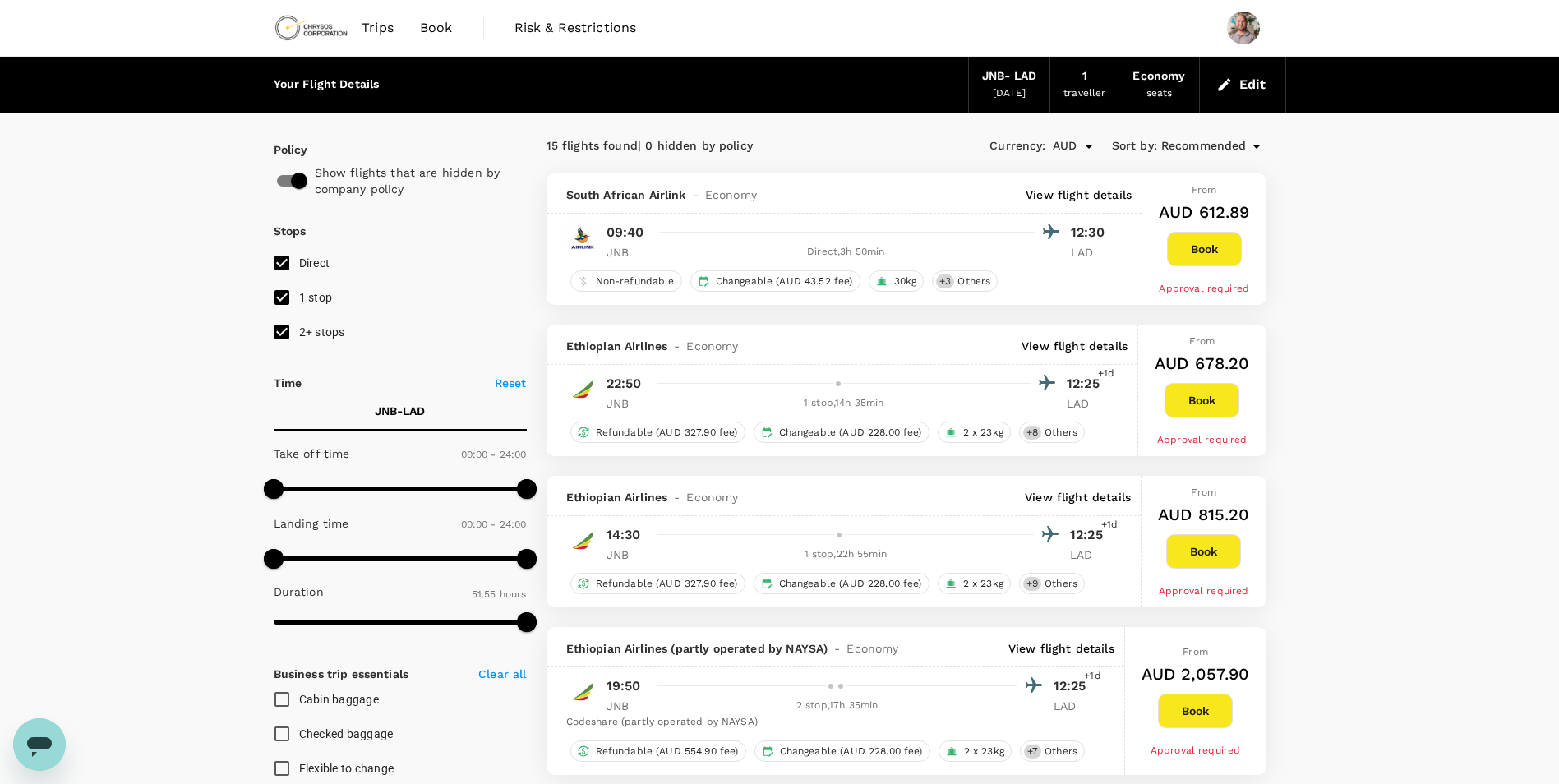
click at [1220, 88] on icon "button" at bounding box center [1224, 84] width 12 height 12
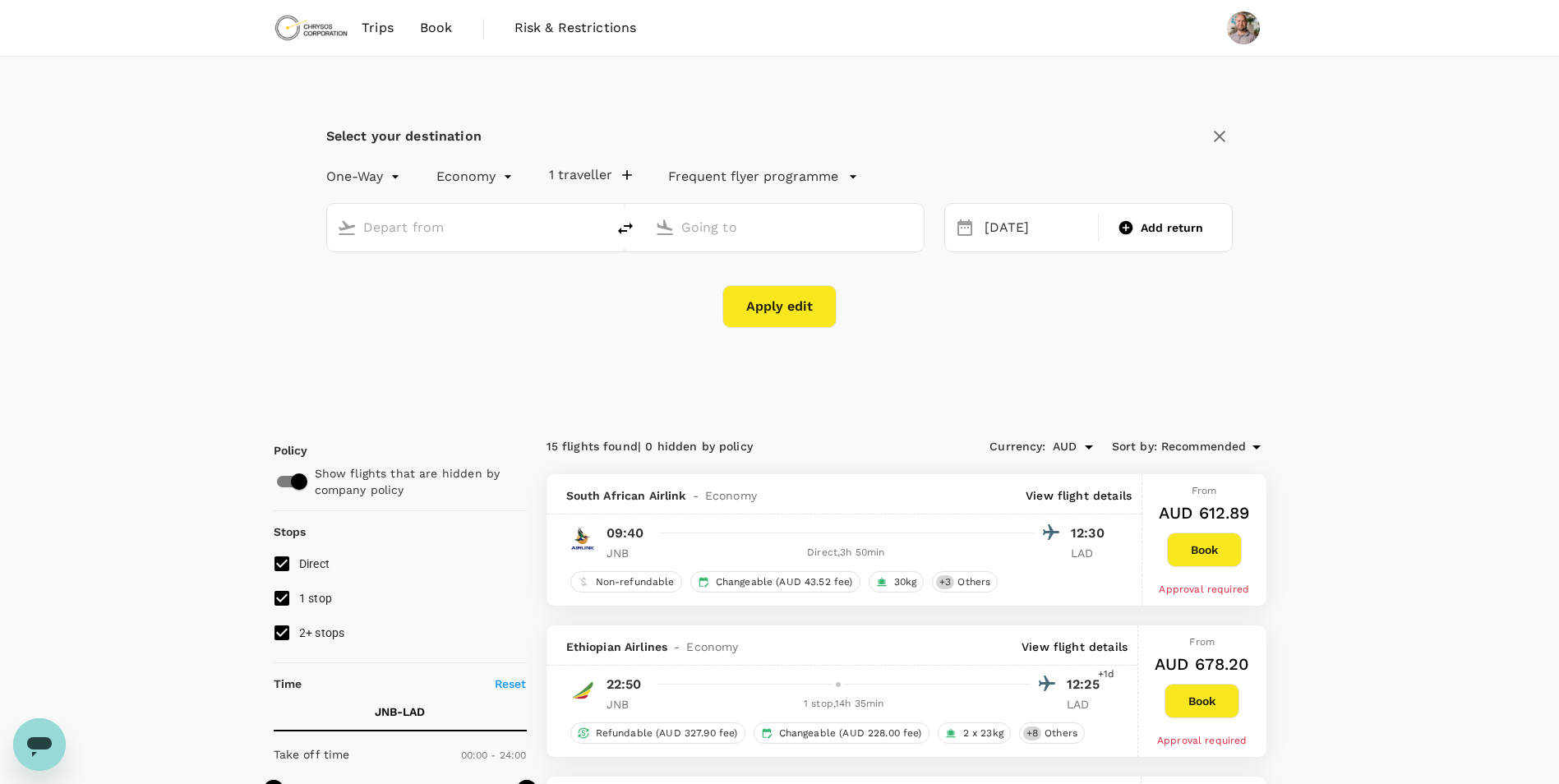
type input "OR Tambo Intl (JNB)"
type input "Quatro de Fevereiro (LAD)"
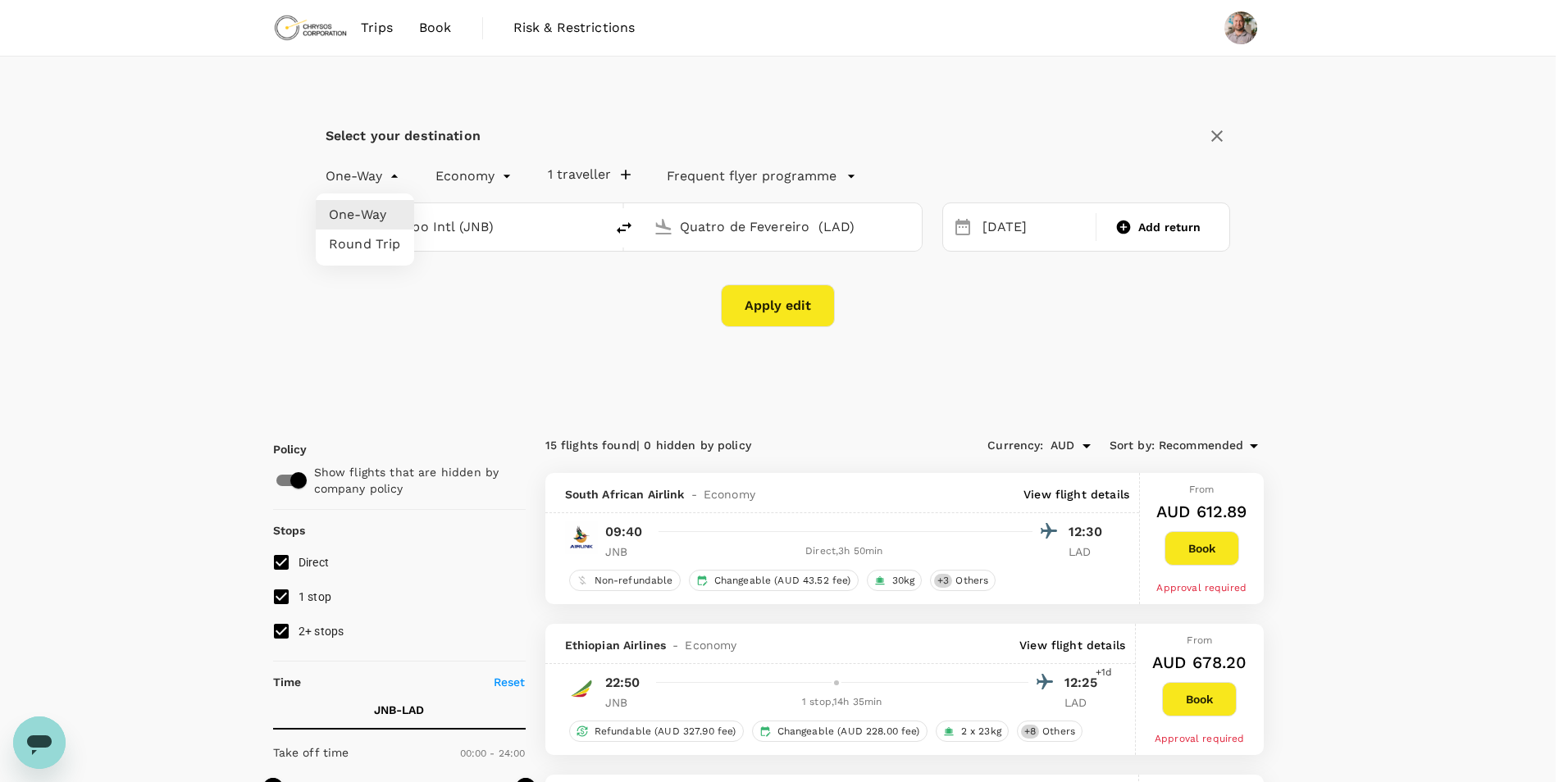
click at [384, 237] on li "Round Trip" at bounding box center [364, 244] width 99 height 30
type input "roundtrip"
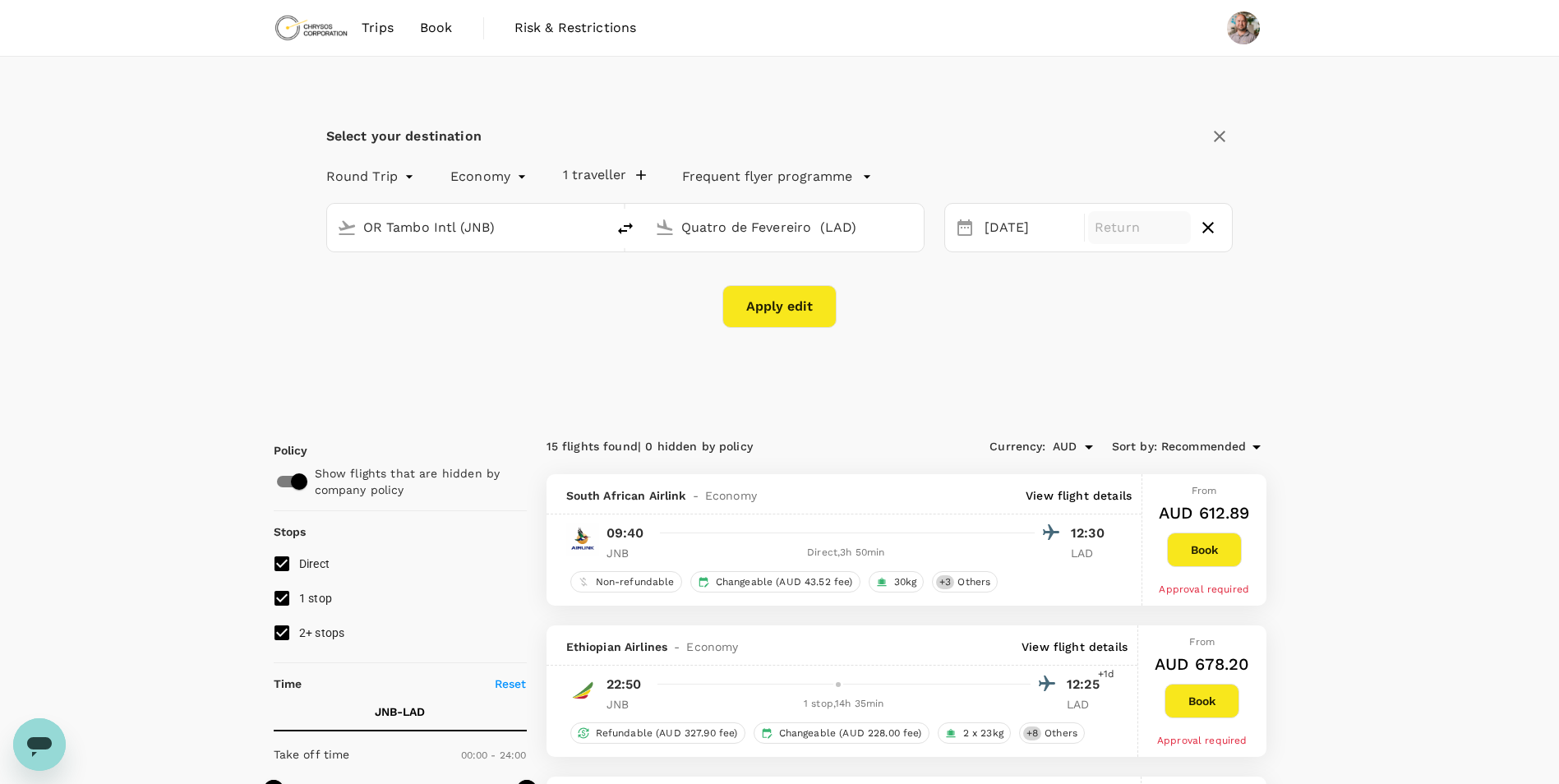
click at [1104, 221] on p "Return" at bounding box center [1140, 228] width 90 height 20
click at [1105, 438] on div "23" at bounding box center [1102, 432] width 31 height 31
click at [811, 314] on button "Apply edit" at bounding box center [780, 306] width 114 height 43
checkbox input "false"
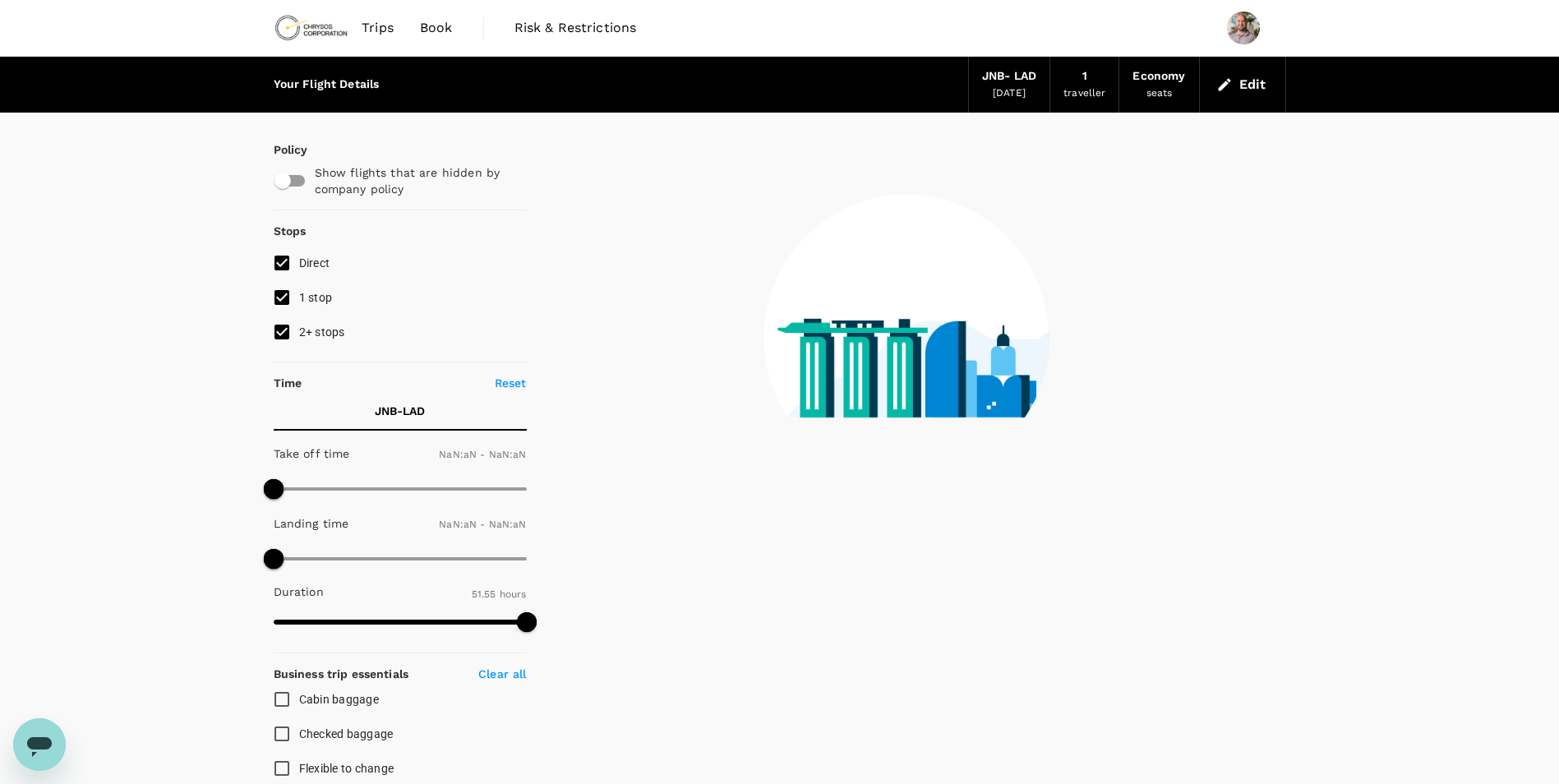
type input "1440"
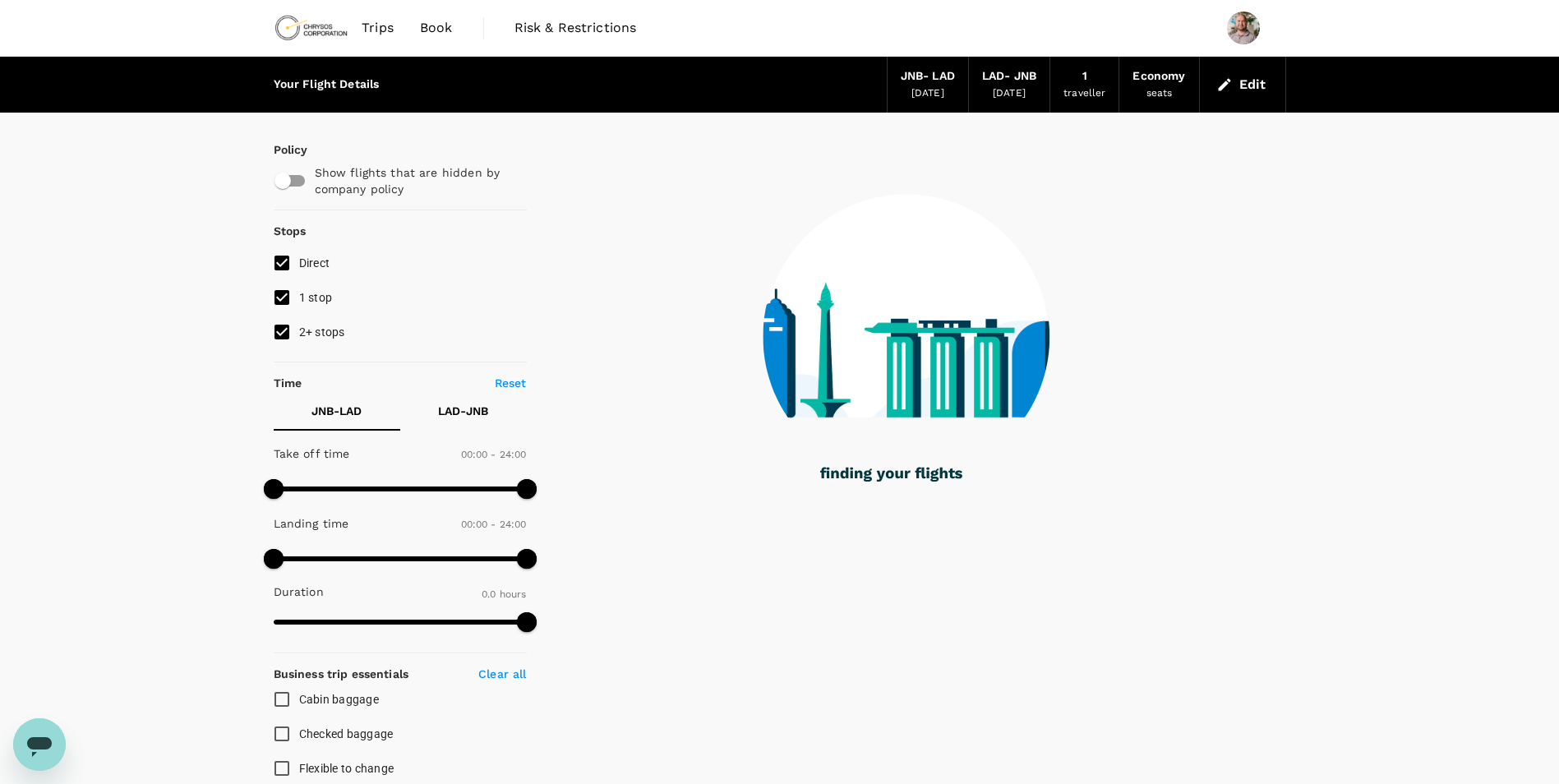
type input "1375"
checkbox input "true"
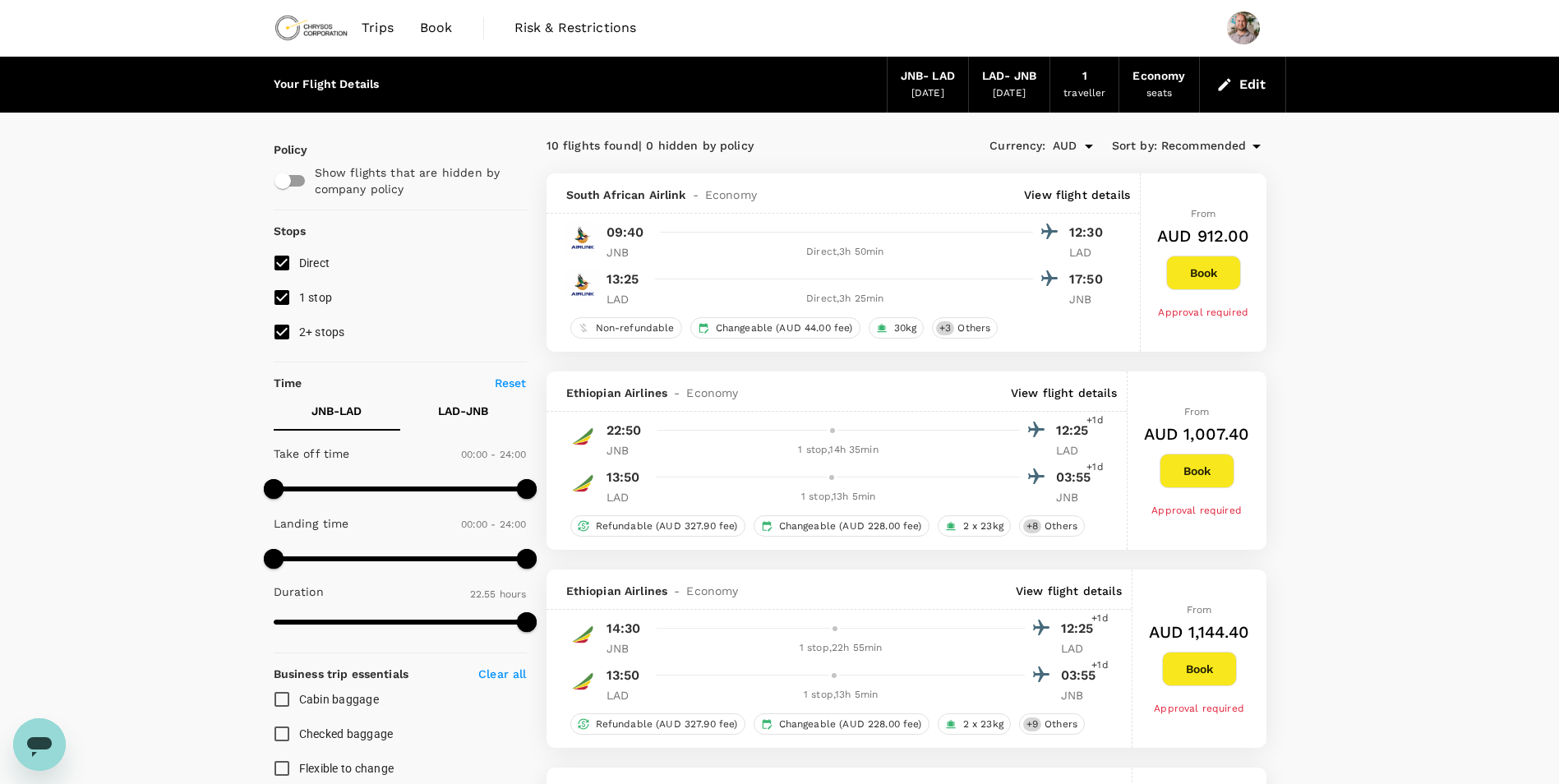
click at [362, 27] on span "Trips" at bounding box center [378, 28] width 32 height 20
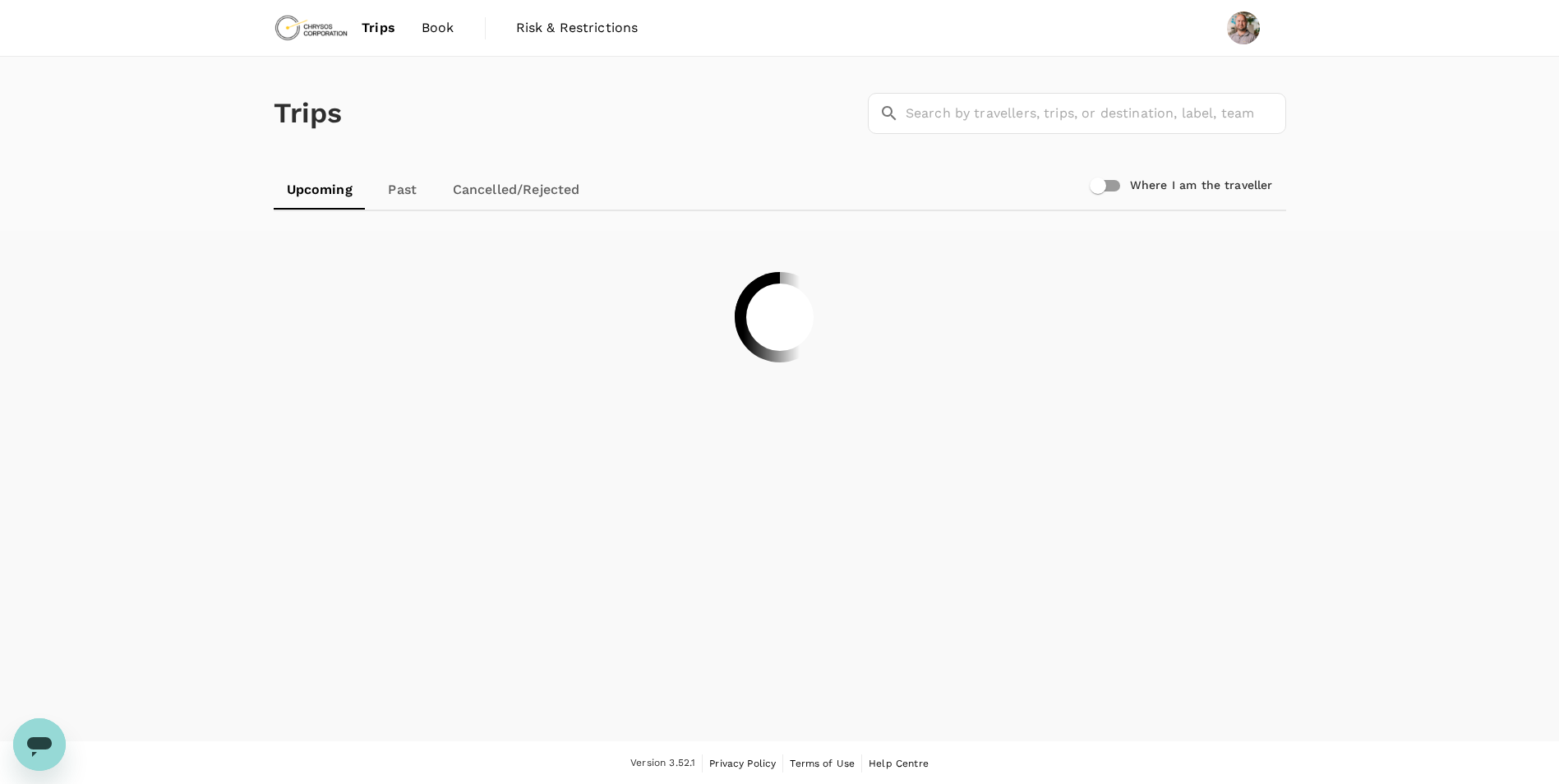
click at [432, 30] on span "Book" at bounding box center [438, 28] width 33 height 20
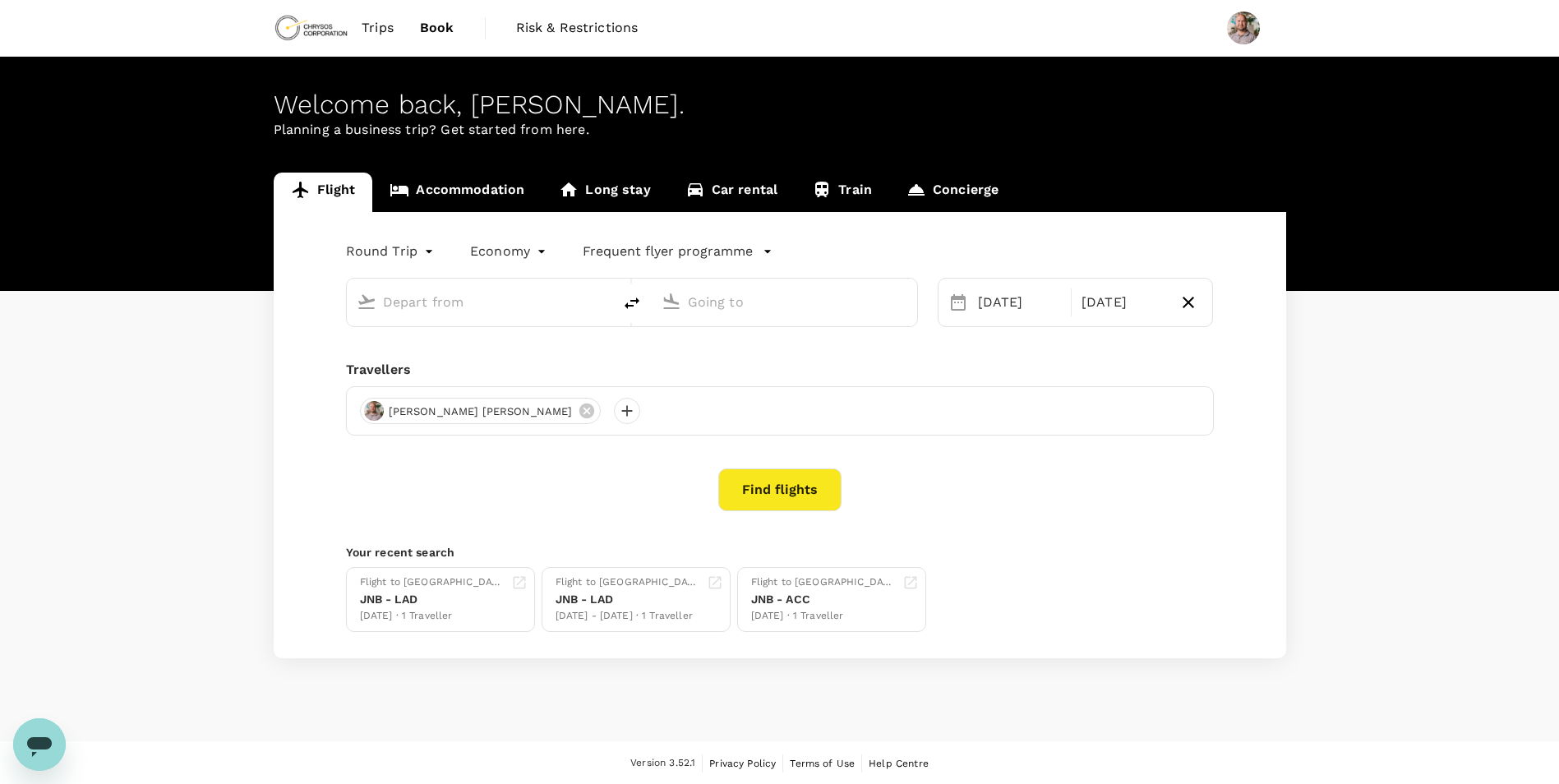
type input "OR Tambo Intl (JNB)"
type input "Quatro de Fevereiro (LAD)"
click at [935, 183] on link "Concierge" at bounding box center [952, 192] width 127 height 39
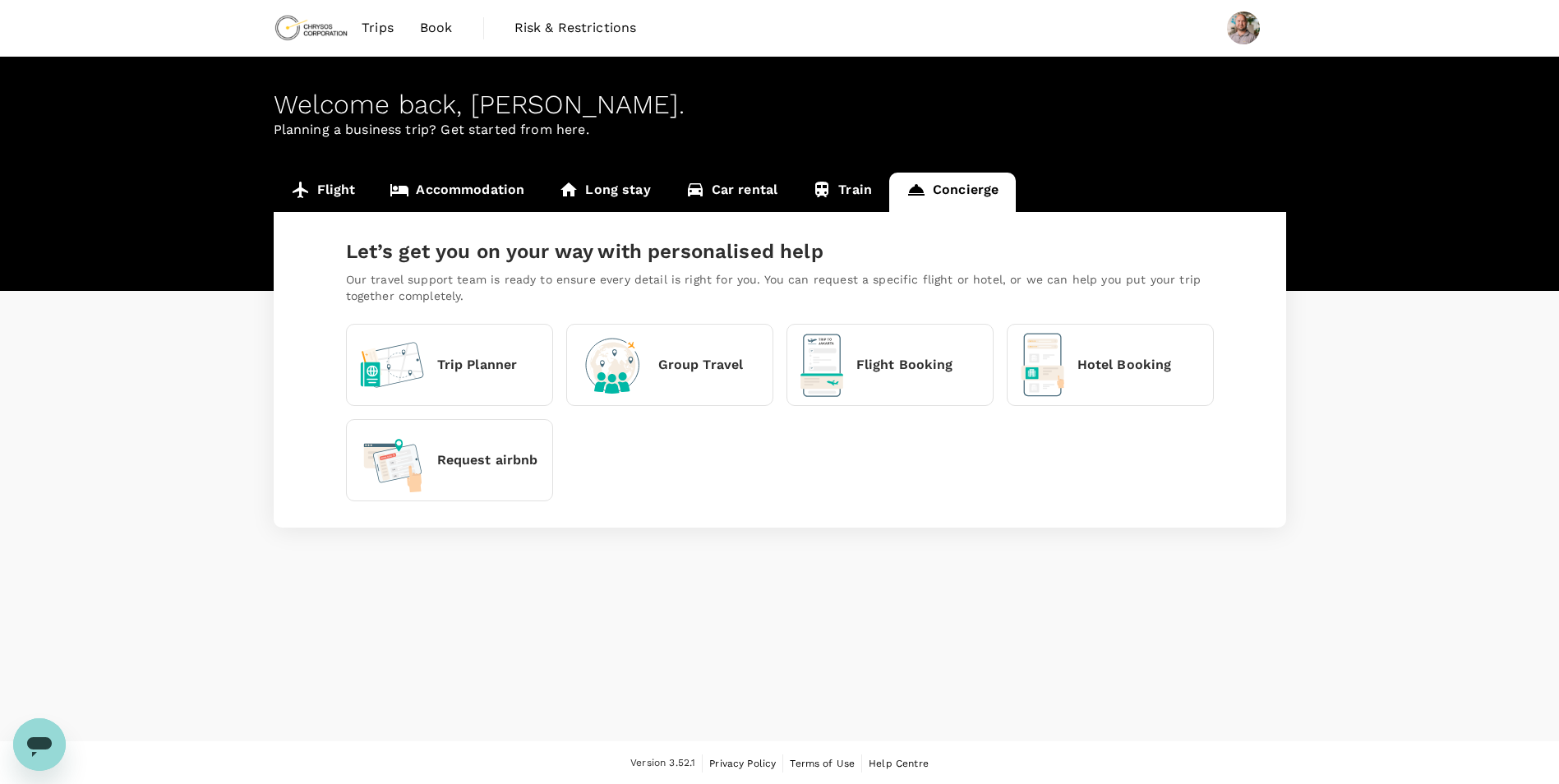
click at [875, 373] on p "Flight Booking" at bounding box center [905, 365] width 97 height 20
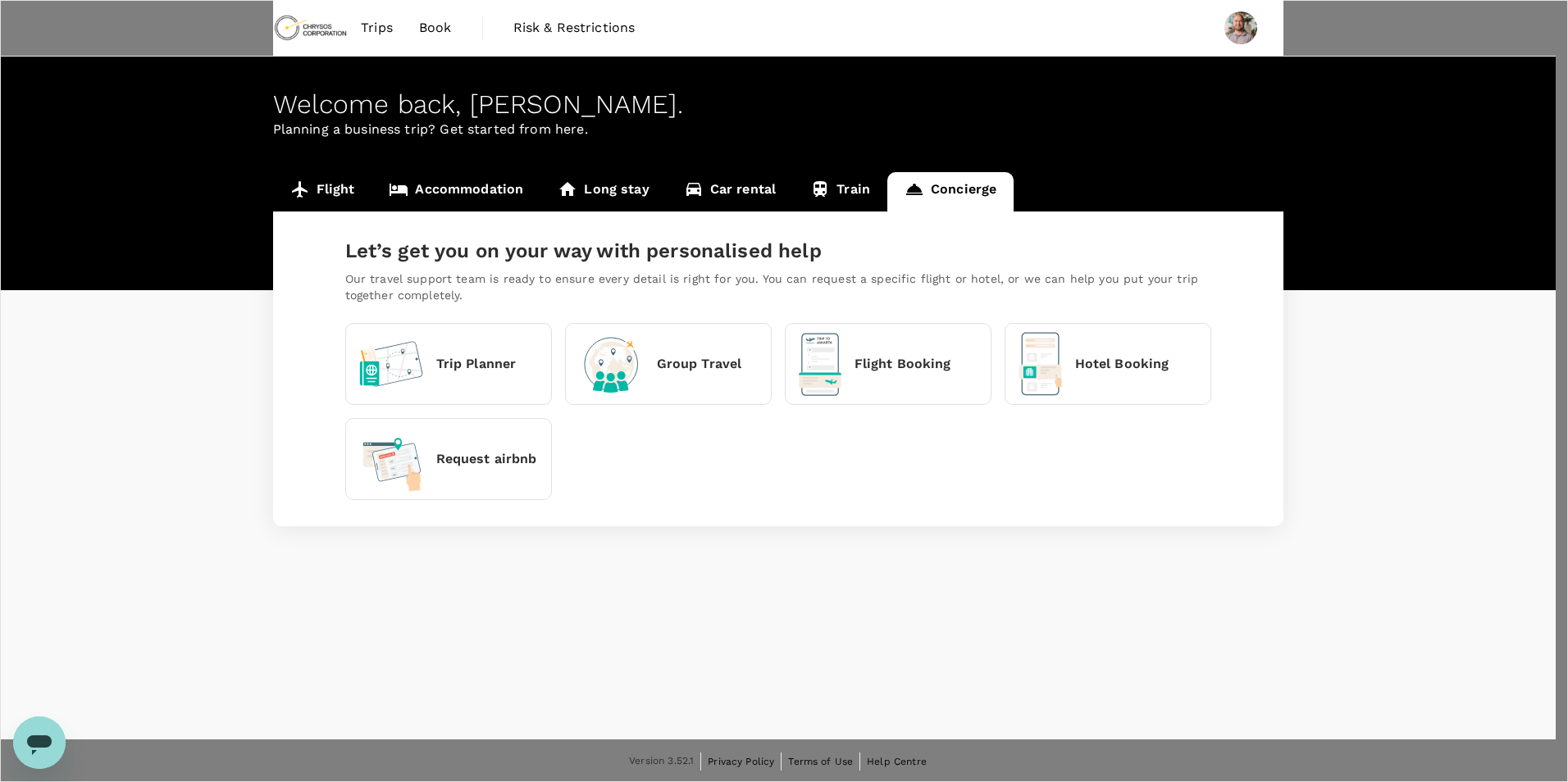
type input "27"
type input "663742680"
type input "[EMAIL_ADDRESS][PERSON_NAME][DOMAIN_NAME]"
type input "OR Tambo Intl (JNB)"
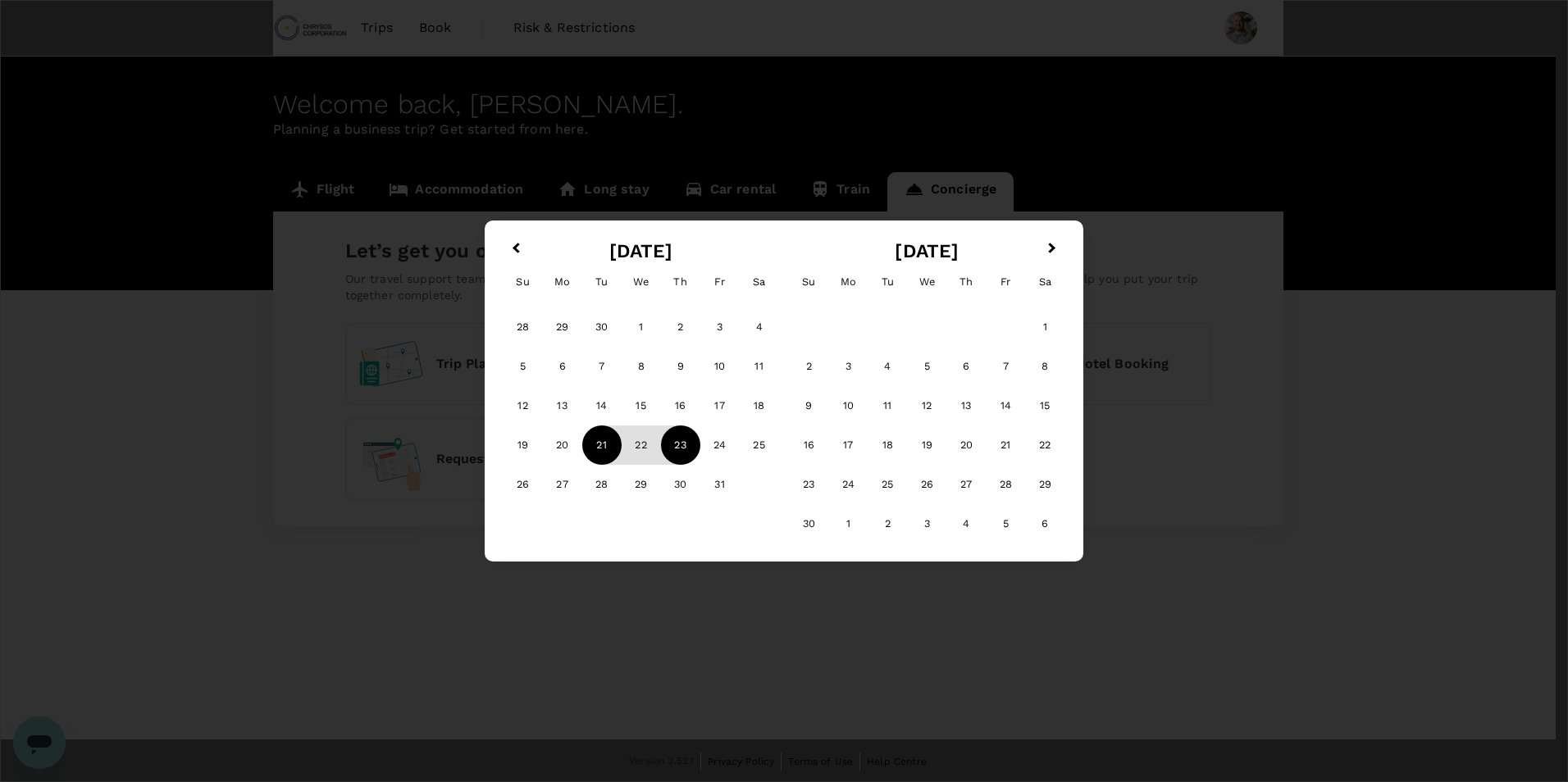
type input "Quatro de Fevereiro (LAD)"
click at [597, 445] on div "21" at bounding box center [601, 445] width 39 height 39
click at [675, 448] on div "23" at bounding box center [680, 445] width 39 height 39
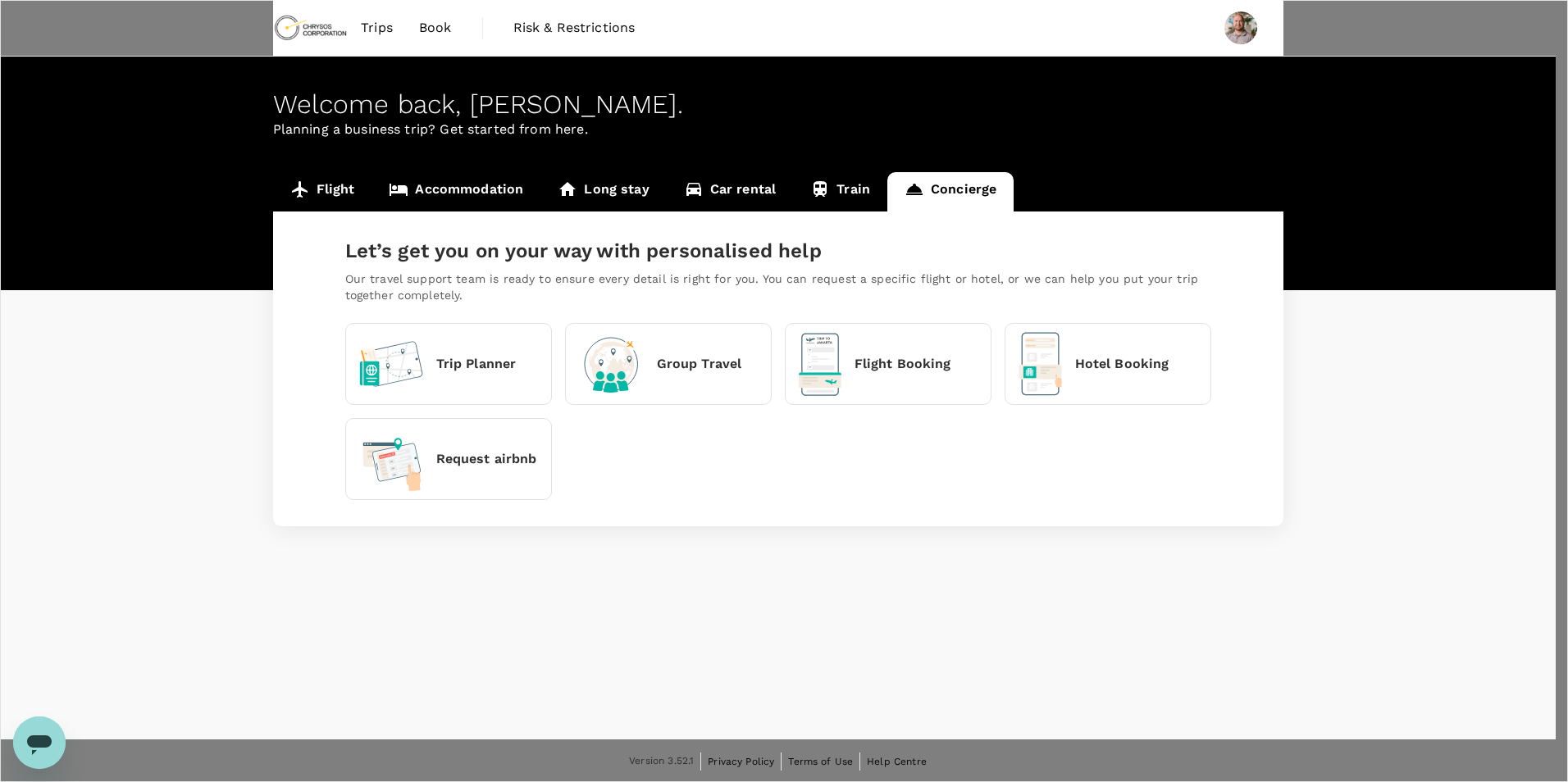
click at [1306, 507] on li "Afternoon 15:00-19:00" at bounding box center [1328, 506] width 416 height 30
type input "afternoon"
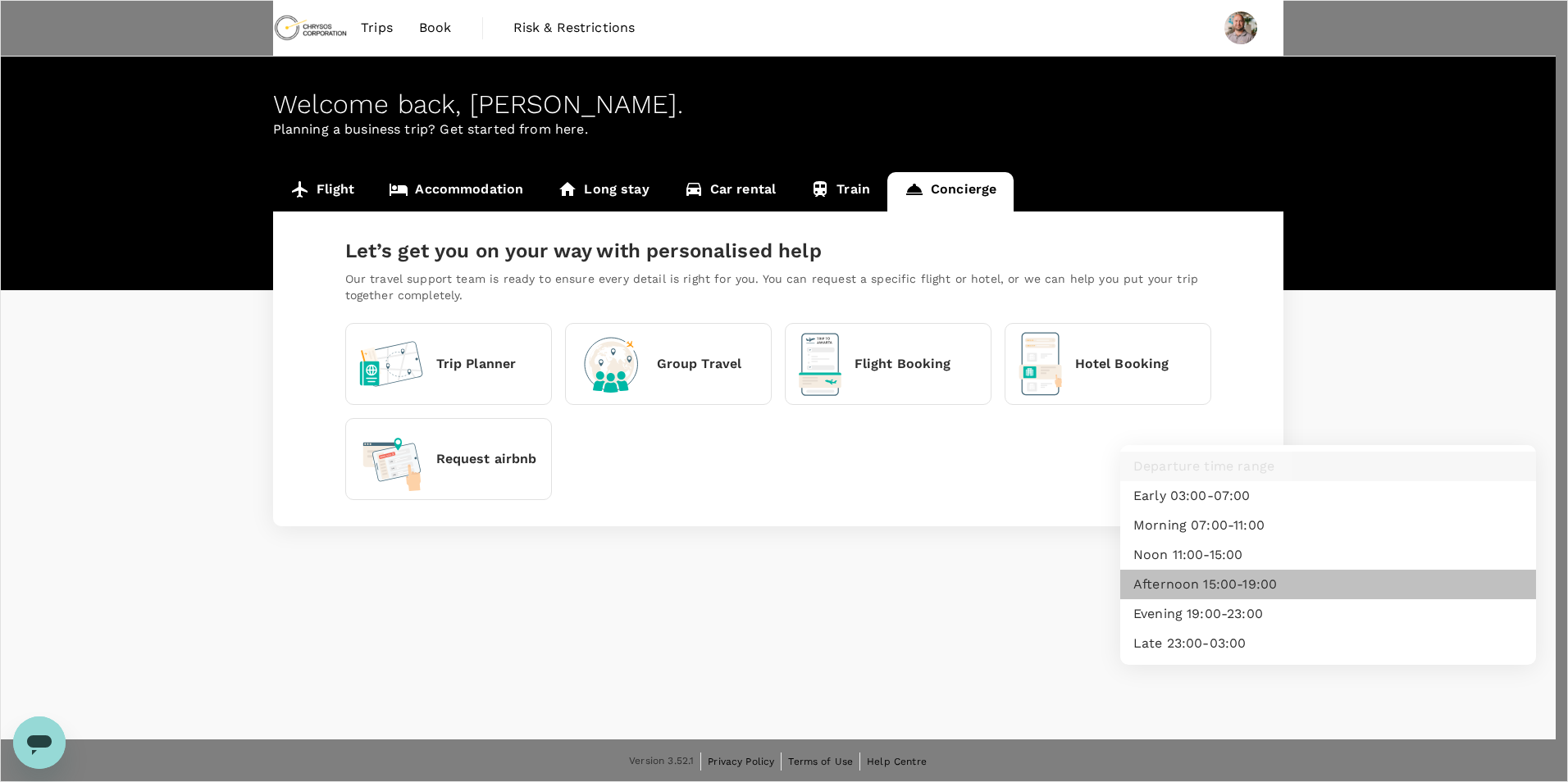
click at [1329, 595] on li "Afternoon 15:00-19:00" at bounding box center [1328, 585] width 416 height 30
type input "afternoon"
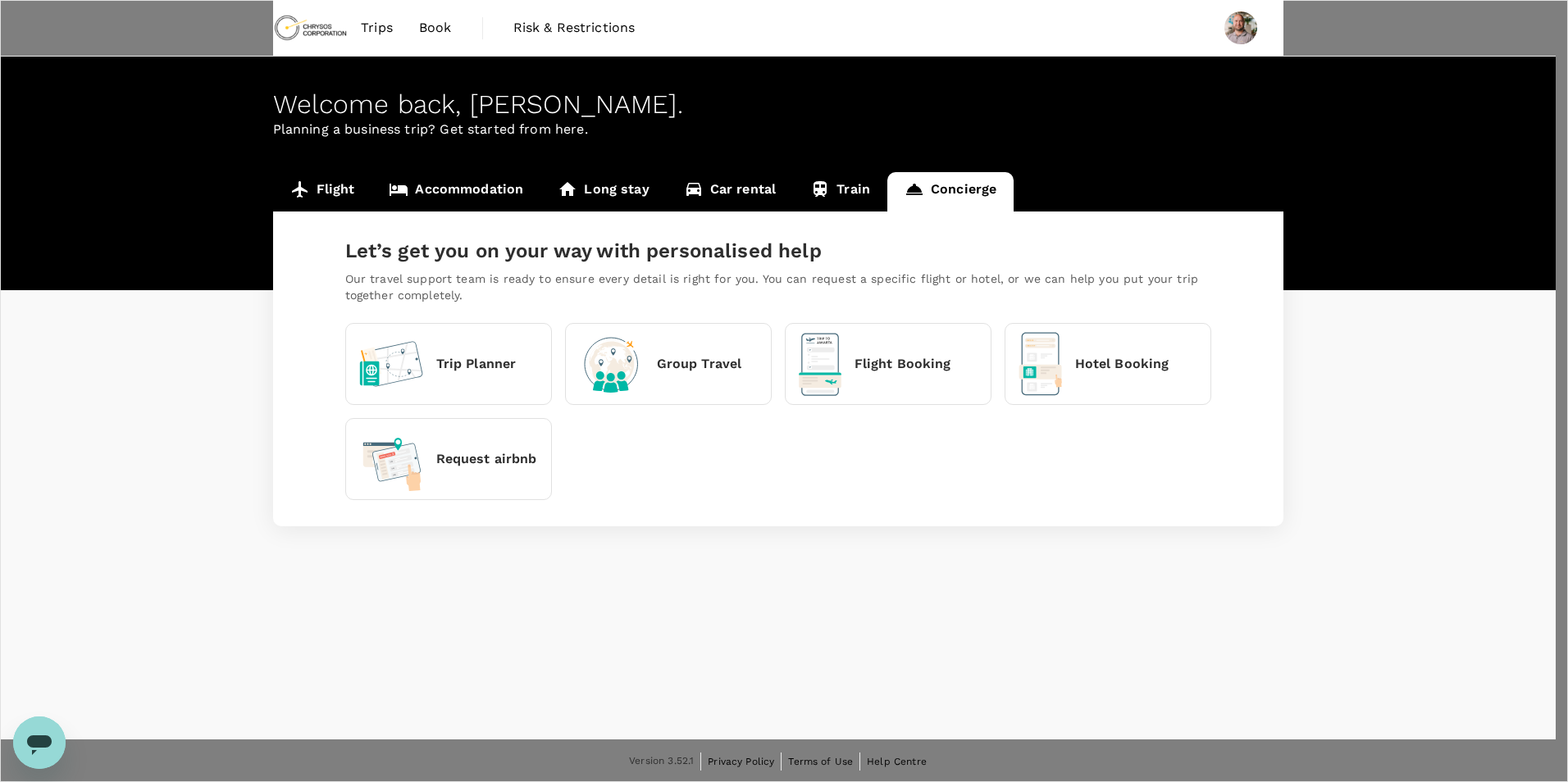
click at [1329, 579] on li "Premium economy" at bounding box center [1328, 575] width 416 height 30
type input "premium-economy"
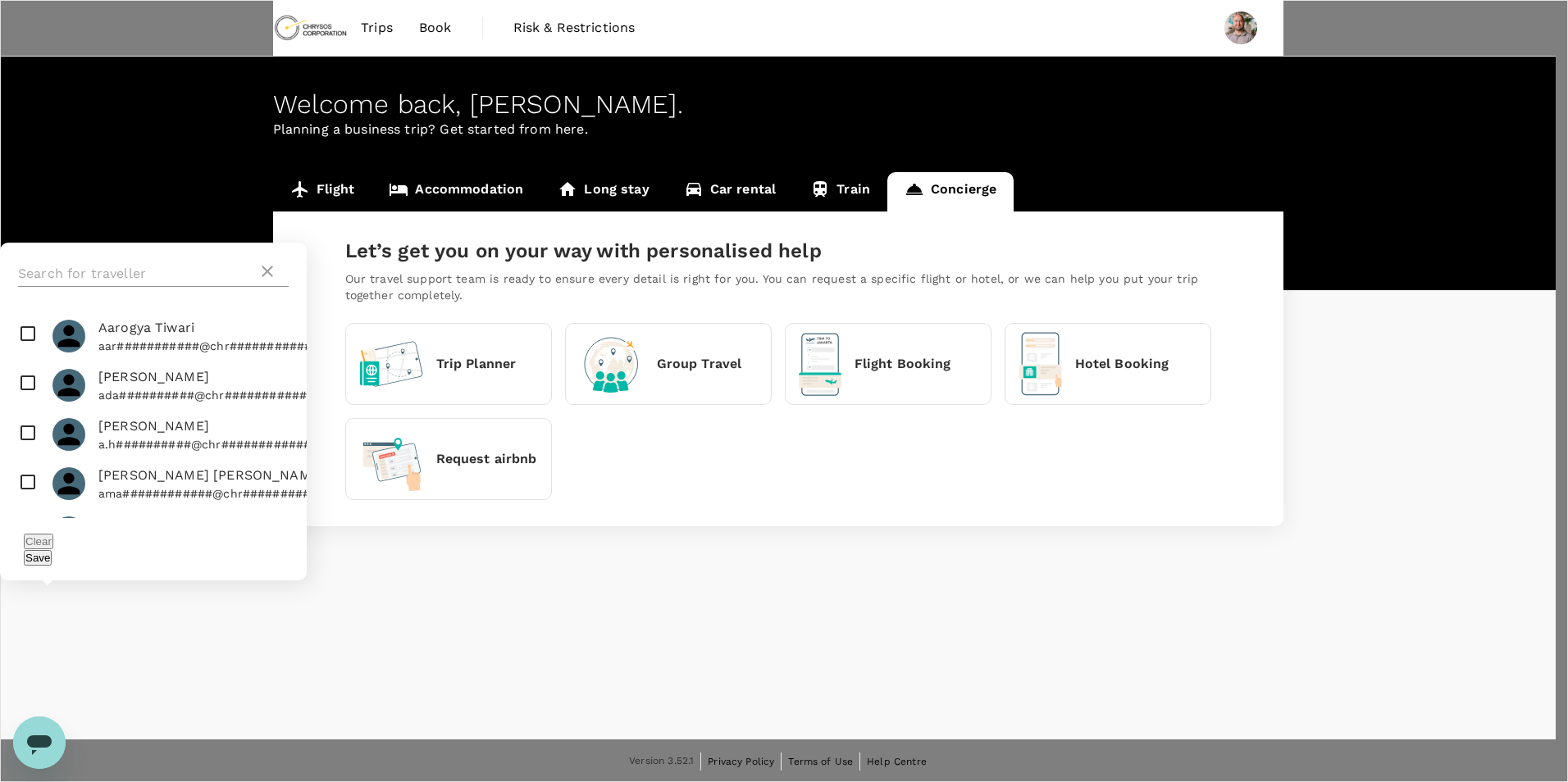
click at [257, 287] on input "text" at bounding box center [138, 273] width 239 height 26
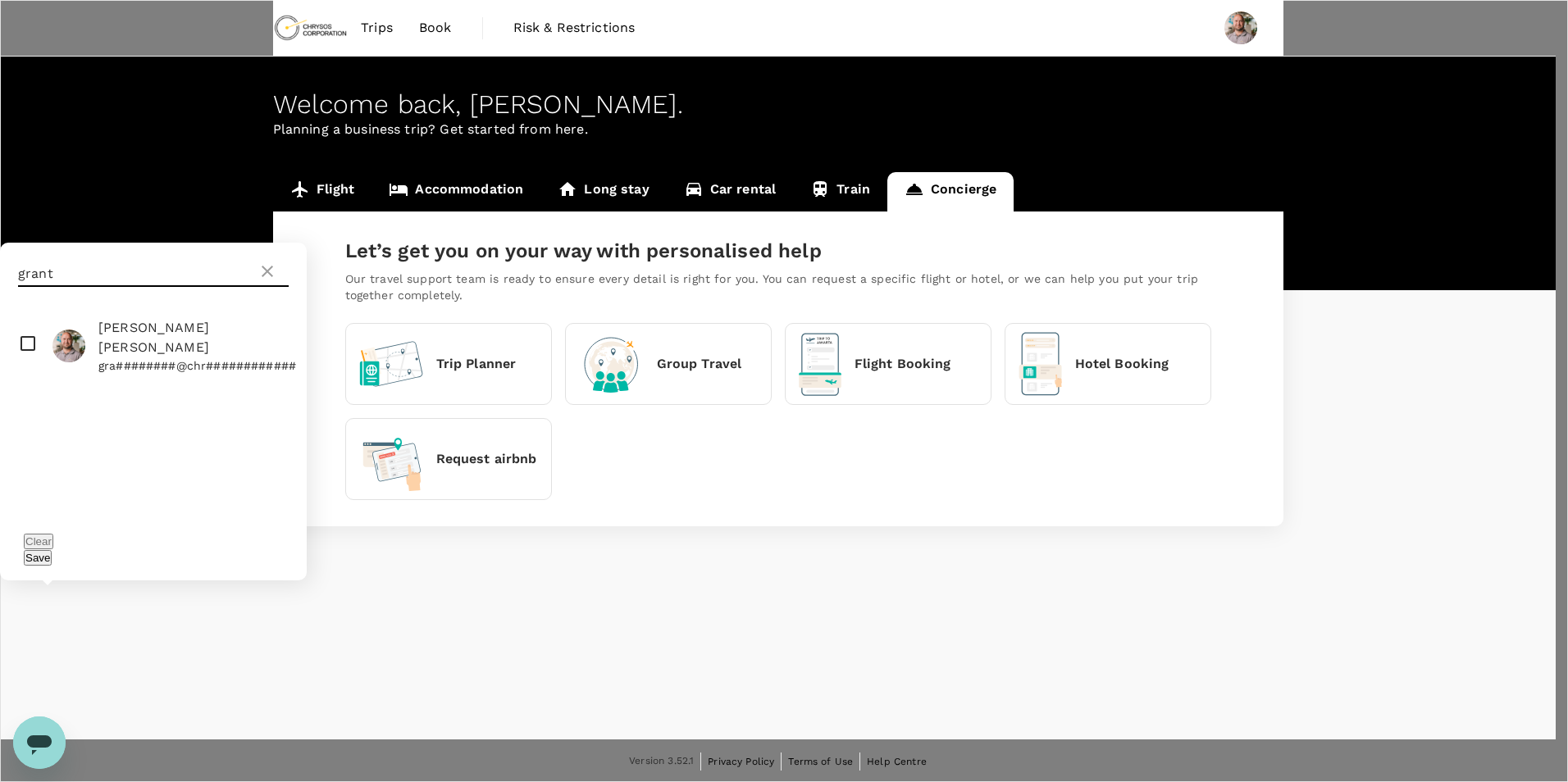
type input "grant"
click at [306, 350] on input "checkbox" at bounding box center [153, 345] width 306 height 69
checkbox input "true"
click at [52, 558] on button "Save" at bounding box center [38, 559] width 28 height 16
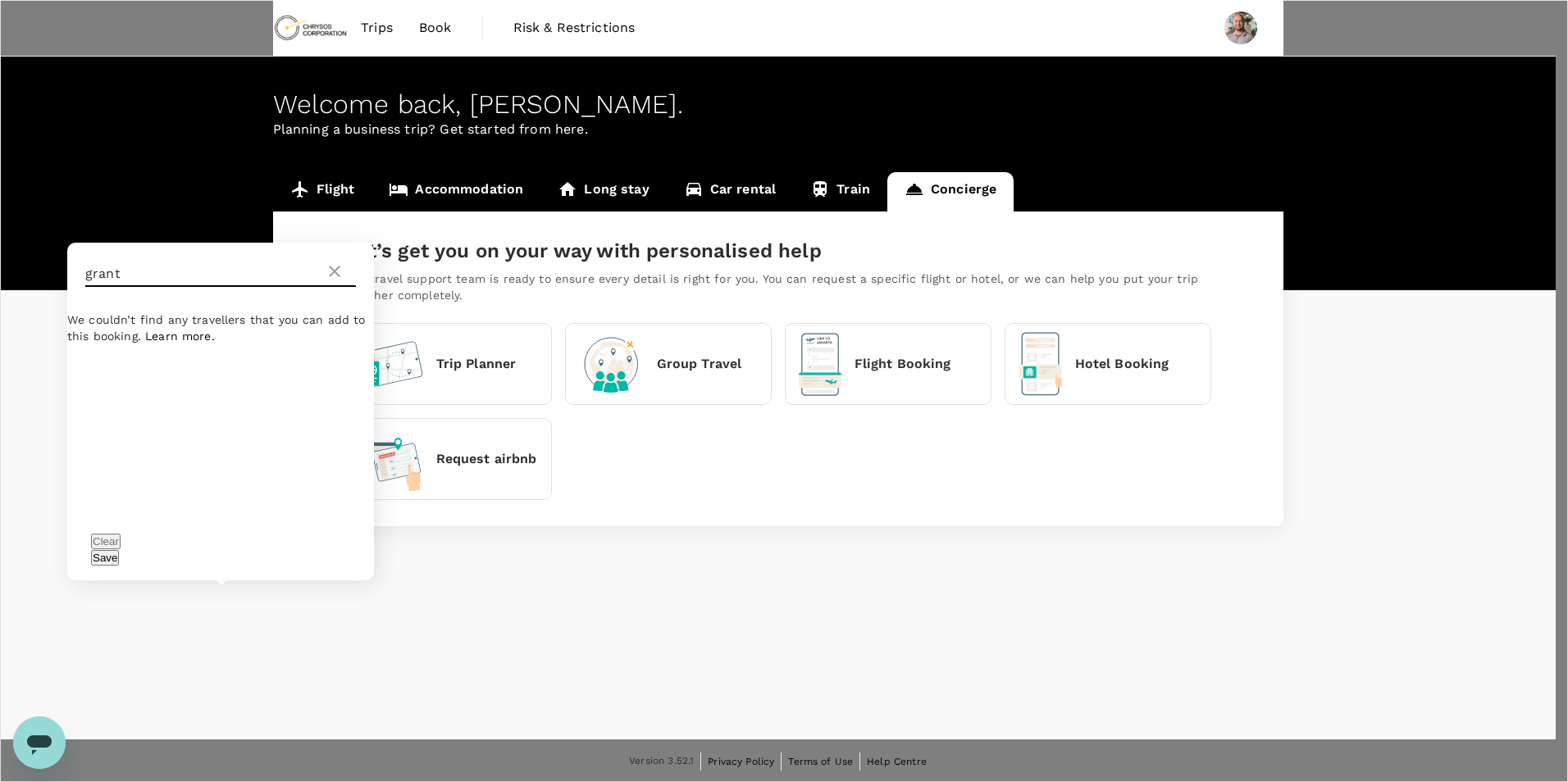
drag, startPoint x: 1251, startPoint y: 296, endPoint x: 1142, endPoint y: 291, distance: 109.1
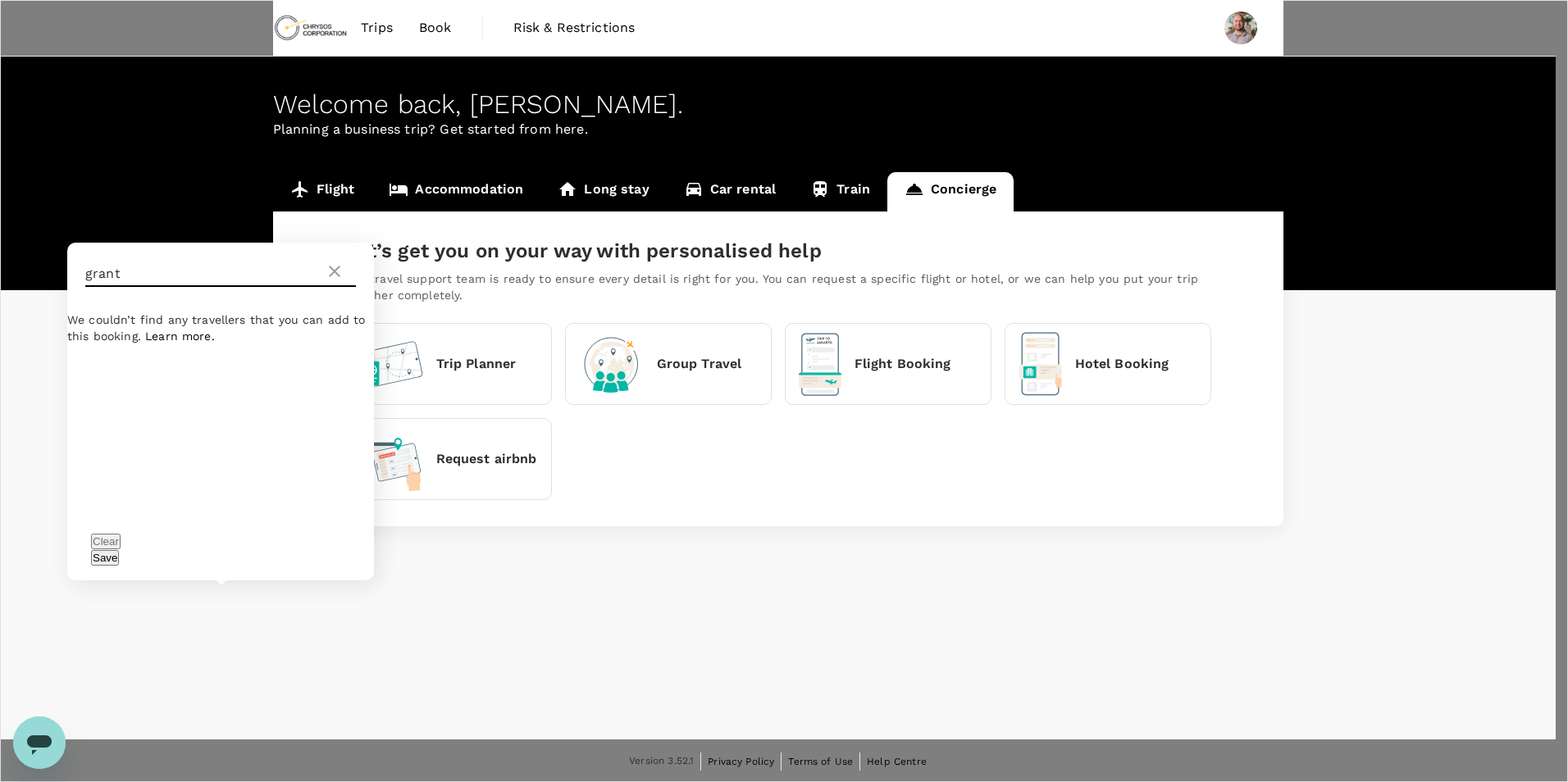
drag, startPoint x: 1220, startPoint y: 292, endPoint x: 1183, endPoint y: 291, distance: 37.0
click at [374, 291] on div "grant" at bounding box center [219, 273] width 306 height 62
type input "[PERSON_NAME]"
click at [374, 356] on input "checkbox" at bounding box center [219, 335] width 306 height 49
checkbox input "true"
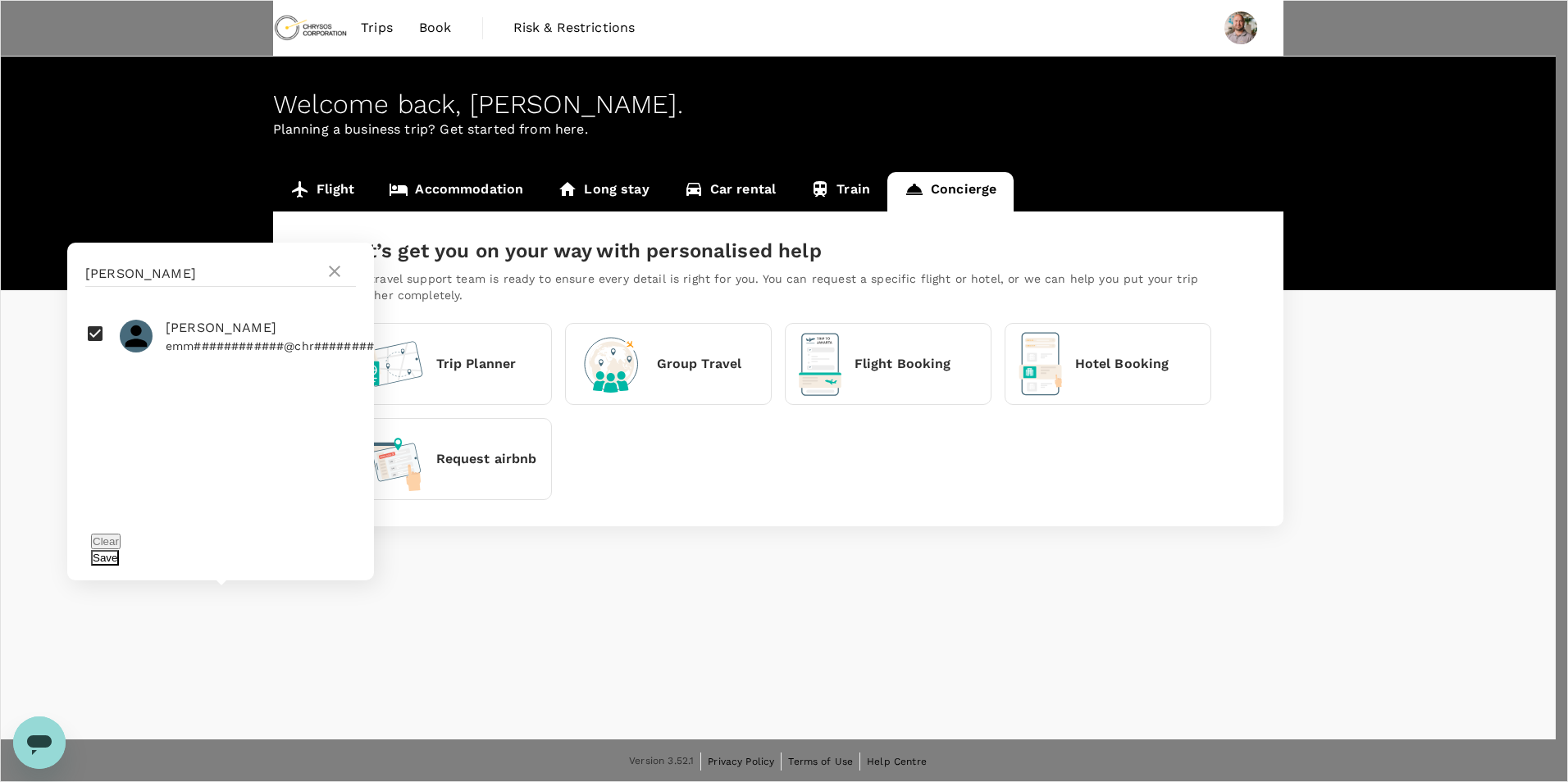
click at [119, 559] on button "Save" at bounding box center [105, 559] width 28 height 16
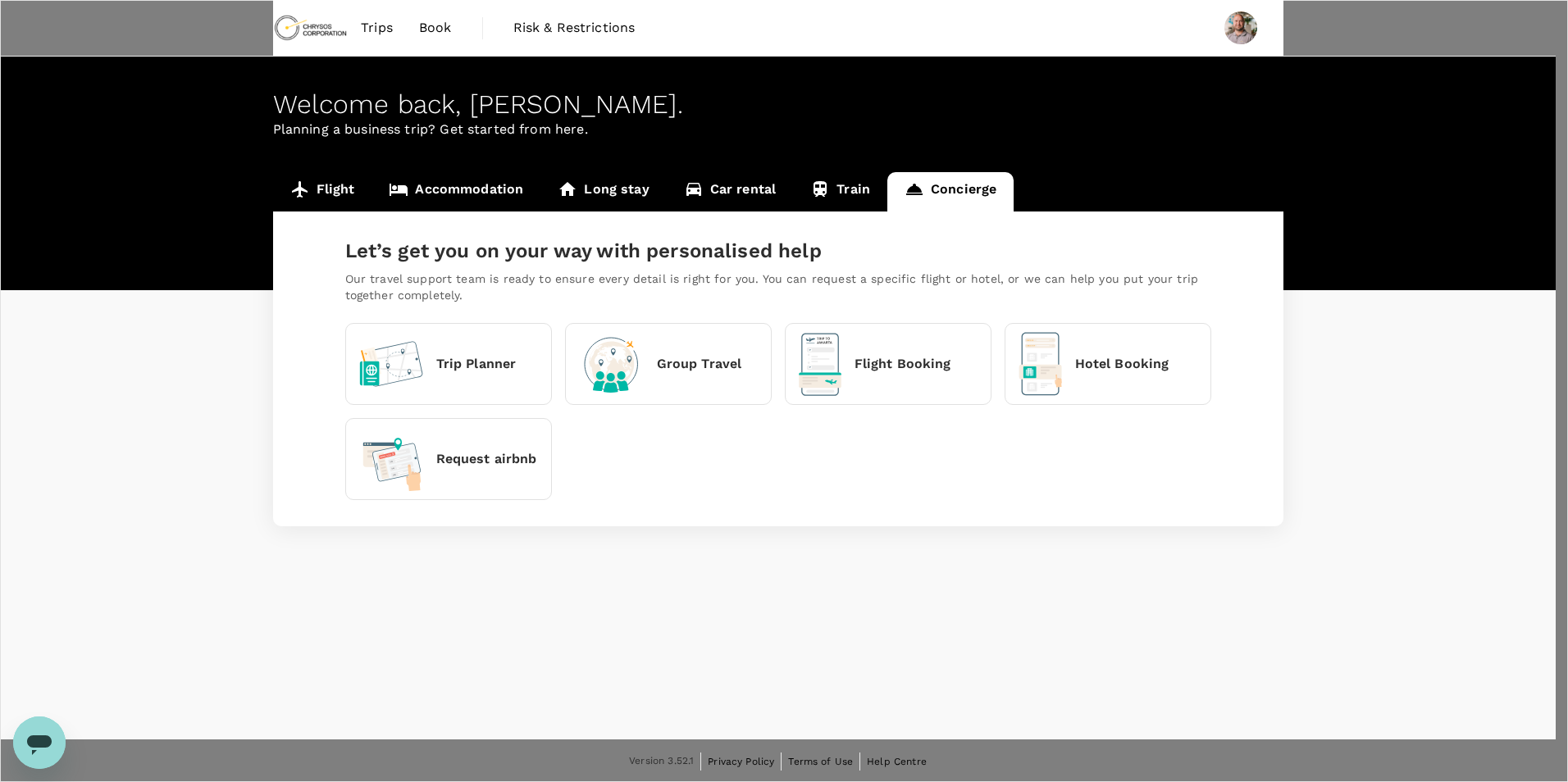
scroll to position [246, 0]
type input "TAAG"
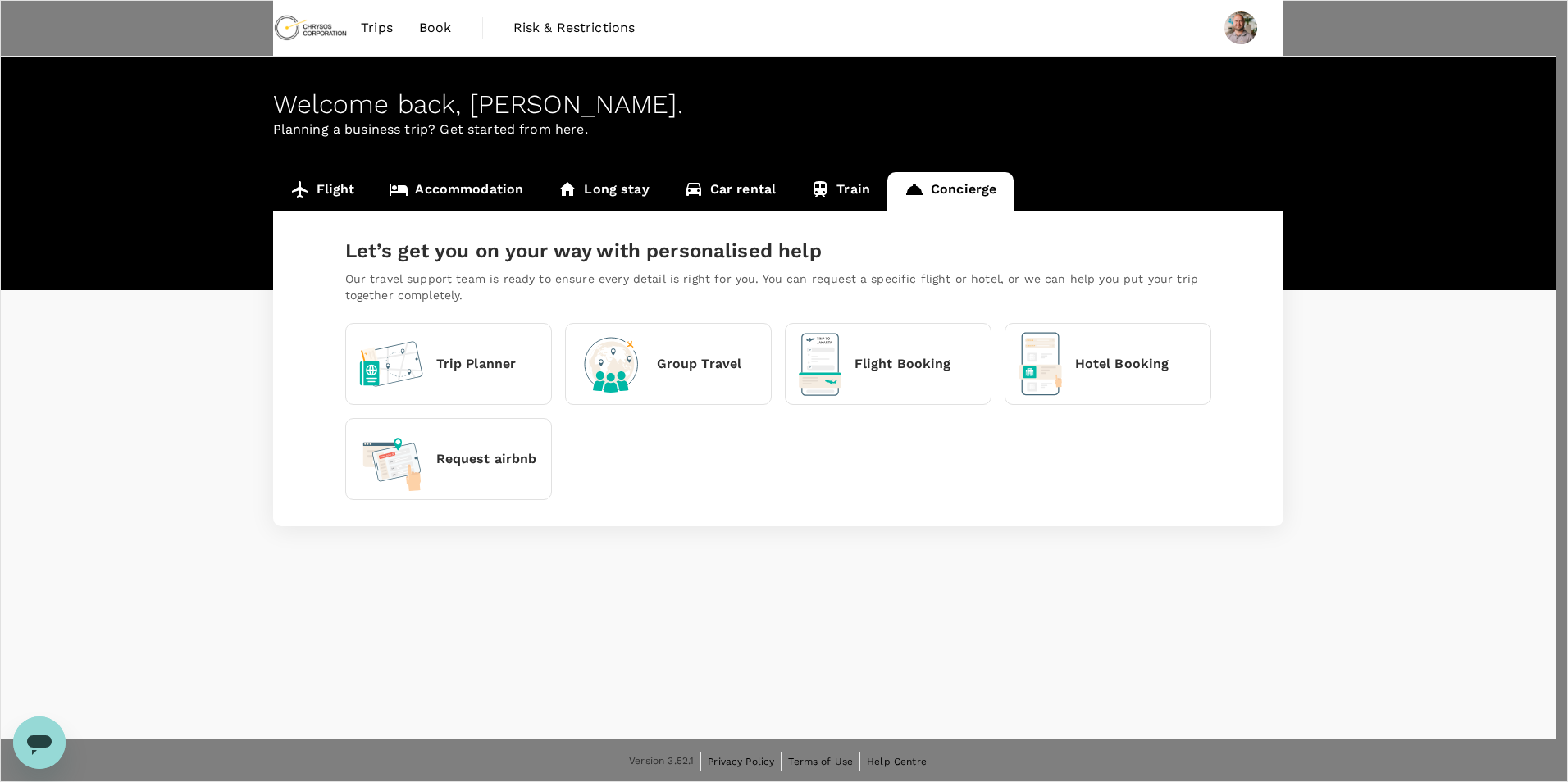
type textarea "I"
type textarea "We would like to book a flight from [GEOGRAPHIC_DATA] to [GEOGRAPHIC_DATA] on t…"
